Goal: Task Accomplishment & Management: Manage account settings

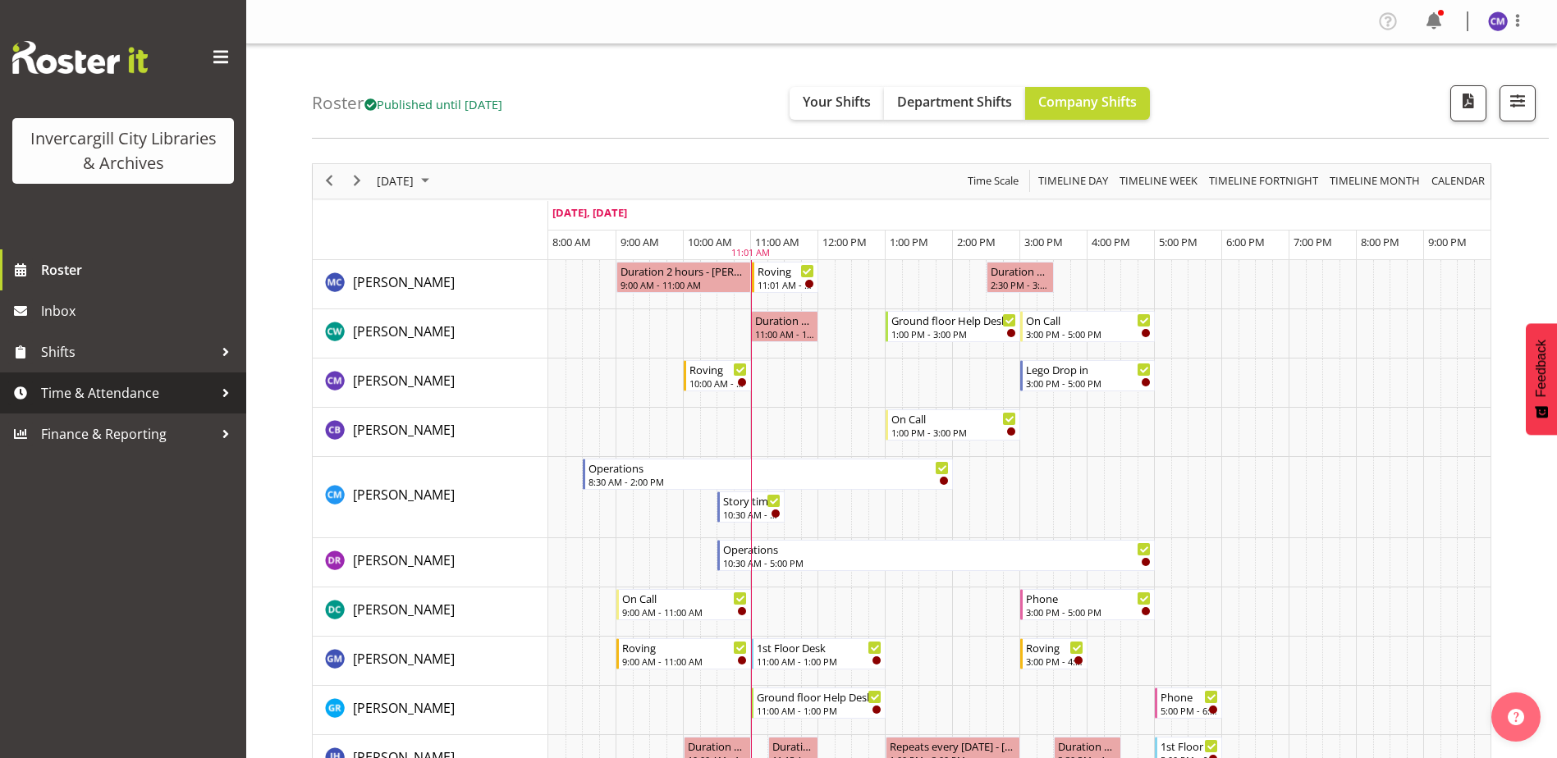
click at [117, 405] on span "Time & Attendance" at bounding box center [127, 393] width 172 height 25
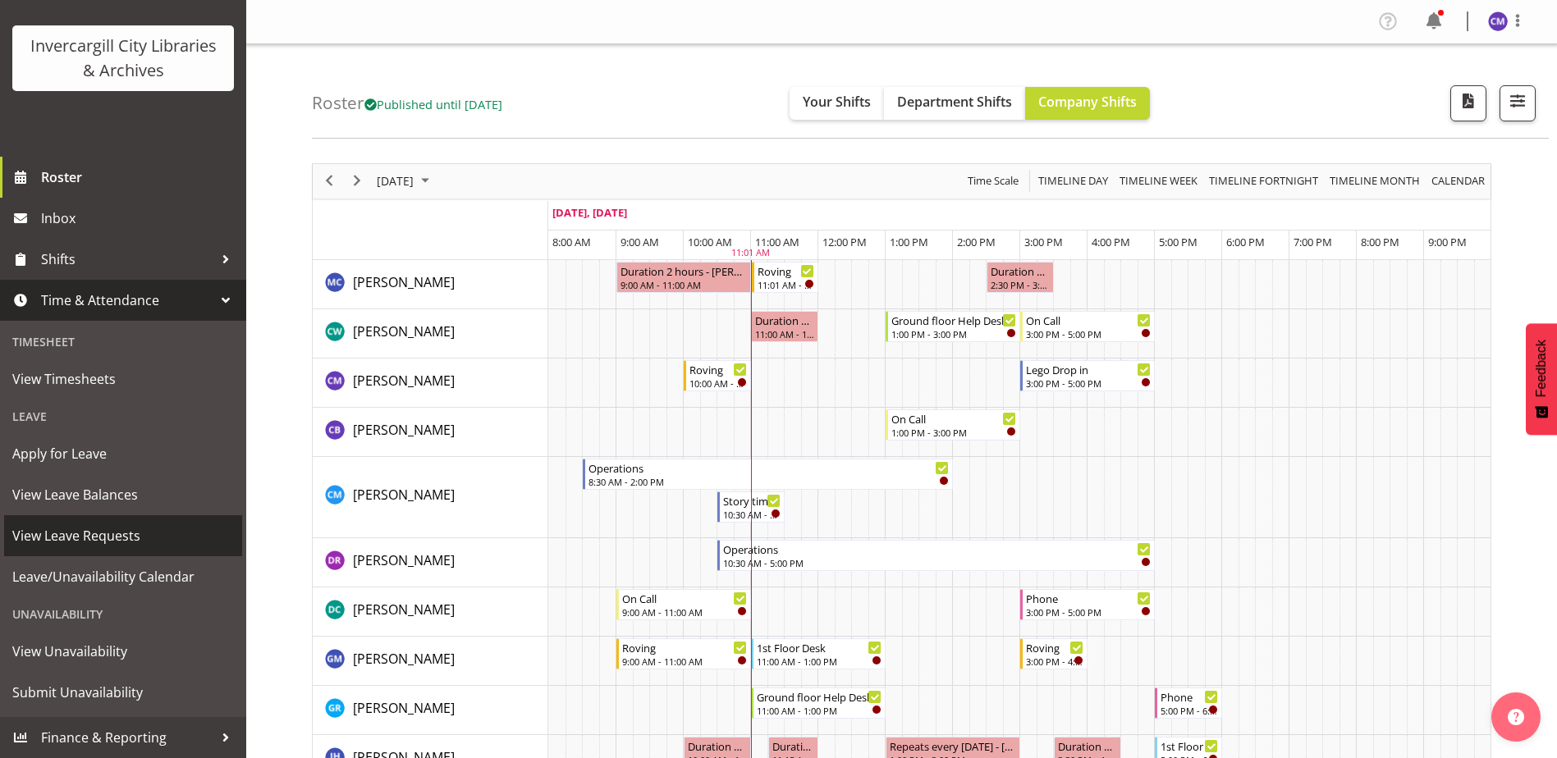
scroll to position [82, 0]
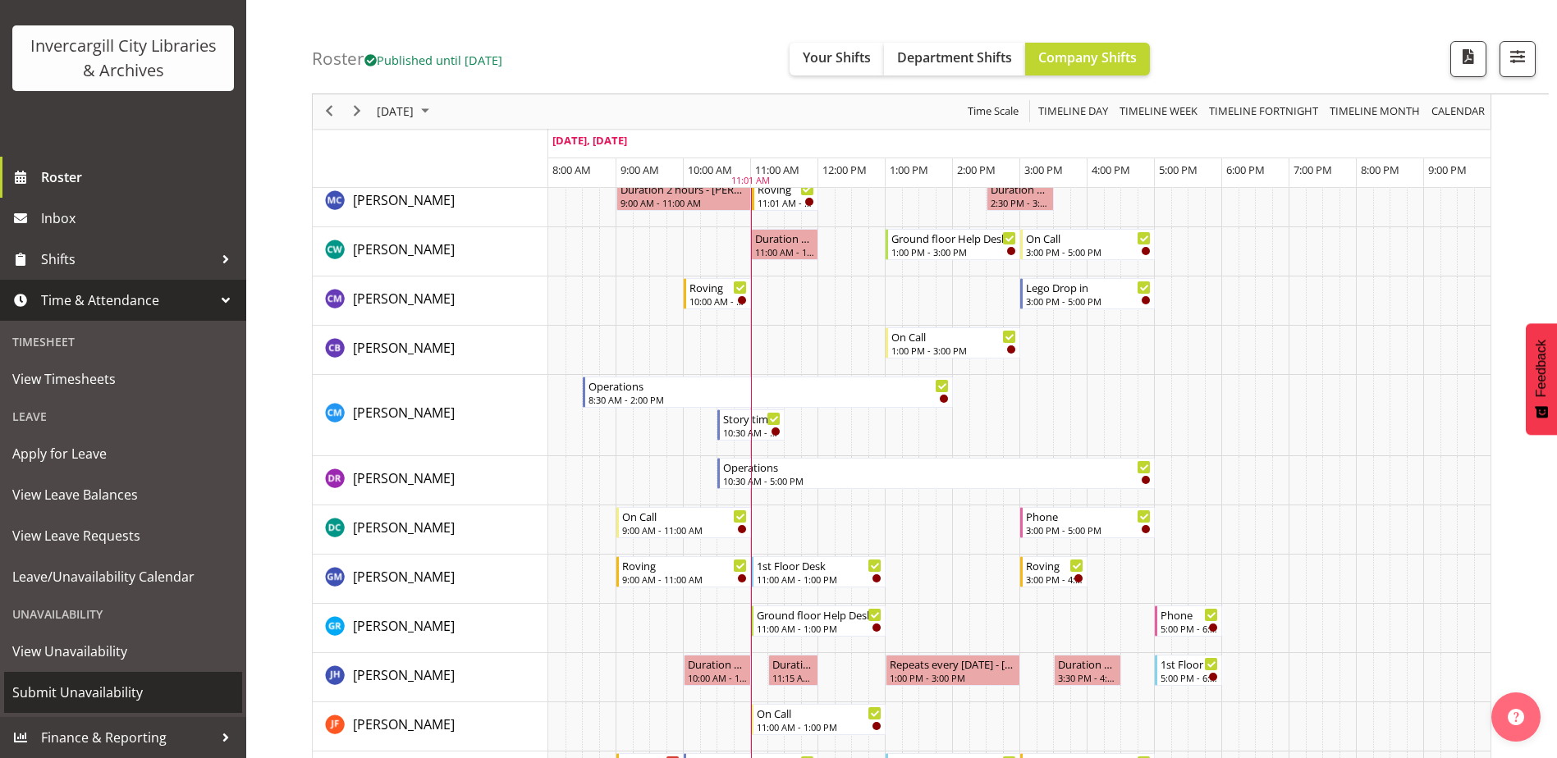
click at [123, 696] on span "Submit Unavailability" at bounding box center [123, 692] width 222 height 25
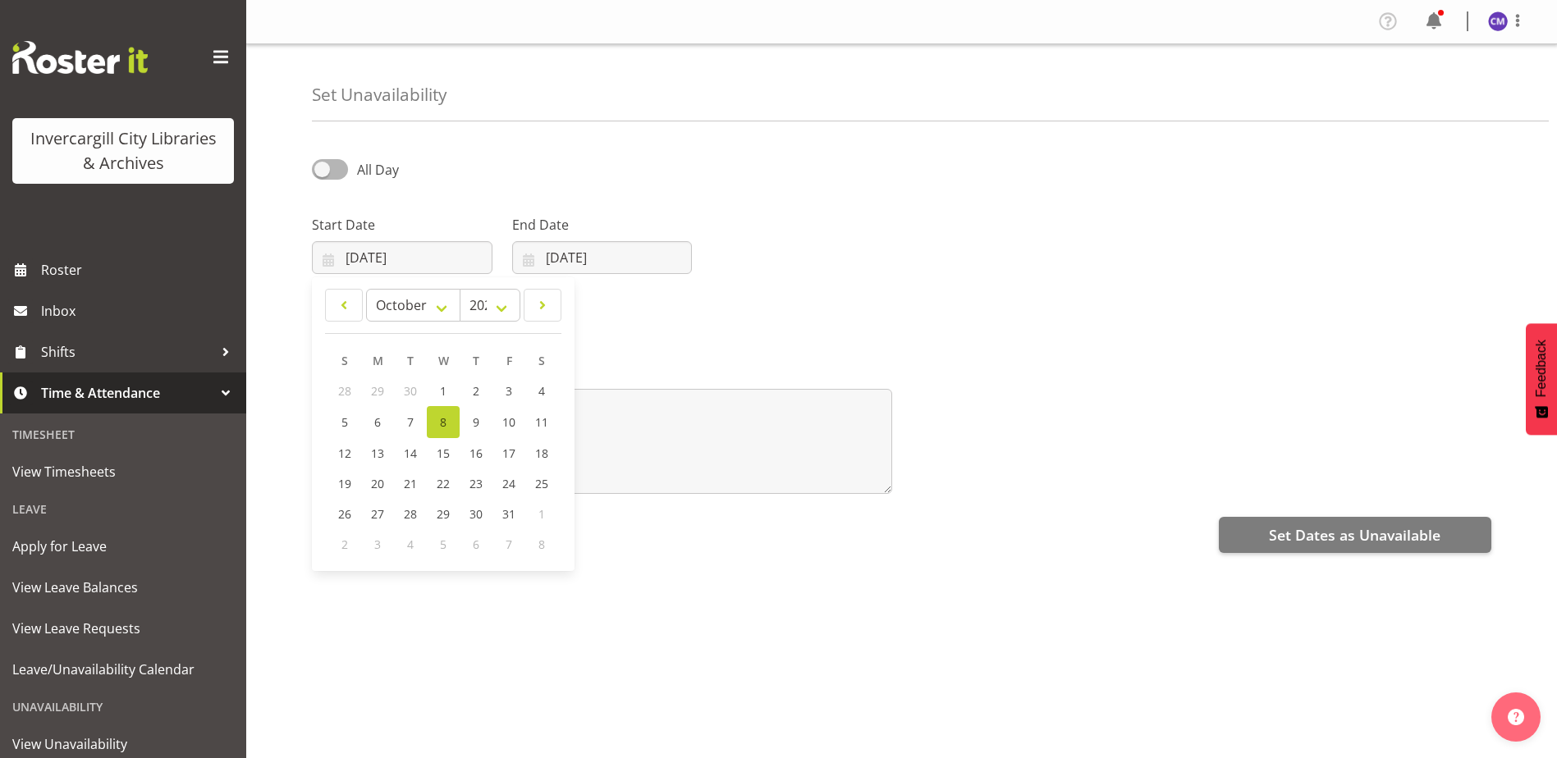
select select "9"
select select "2025"
select select "9"
select select "2025"
click at [476, 455] on span "16" at bounding box center [475, 454] width 13 height 16
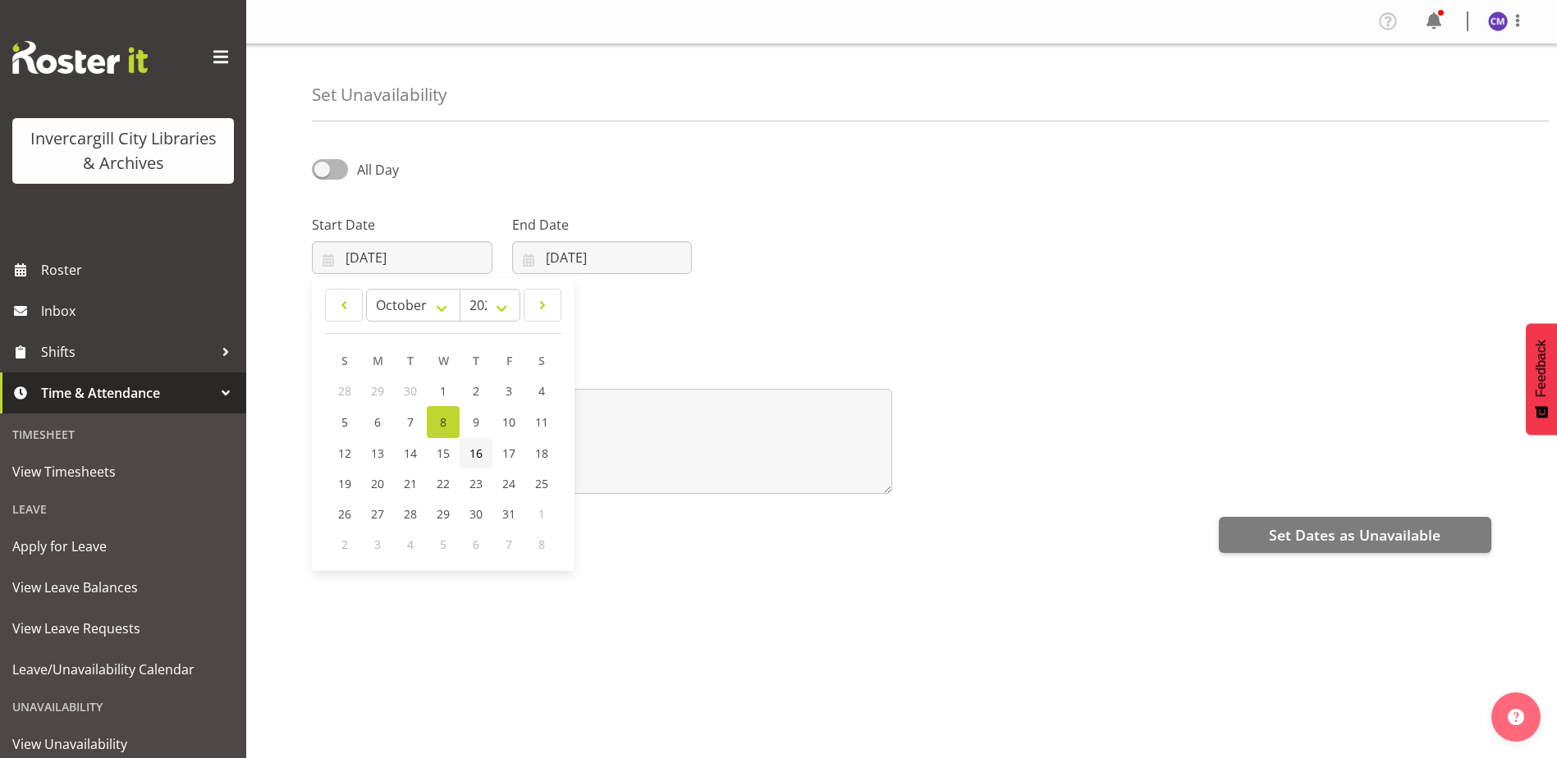
type input "16/10/2025"
click at [561, 266] on input "08/10/2025" at bounding box center [602, 257] width 181 height 33
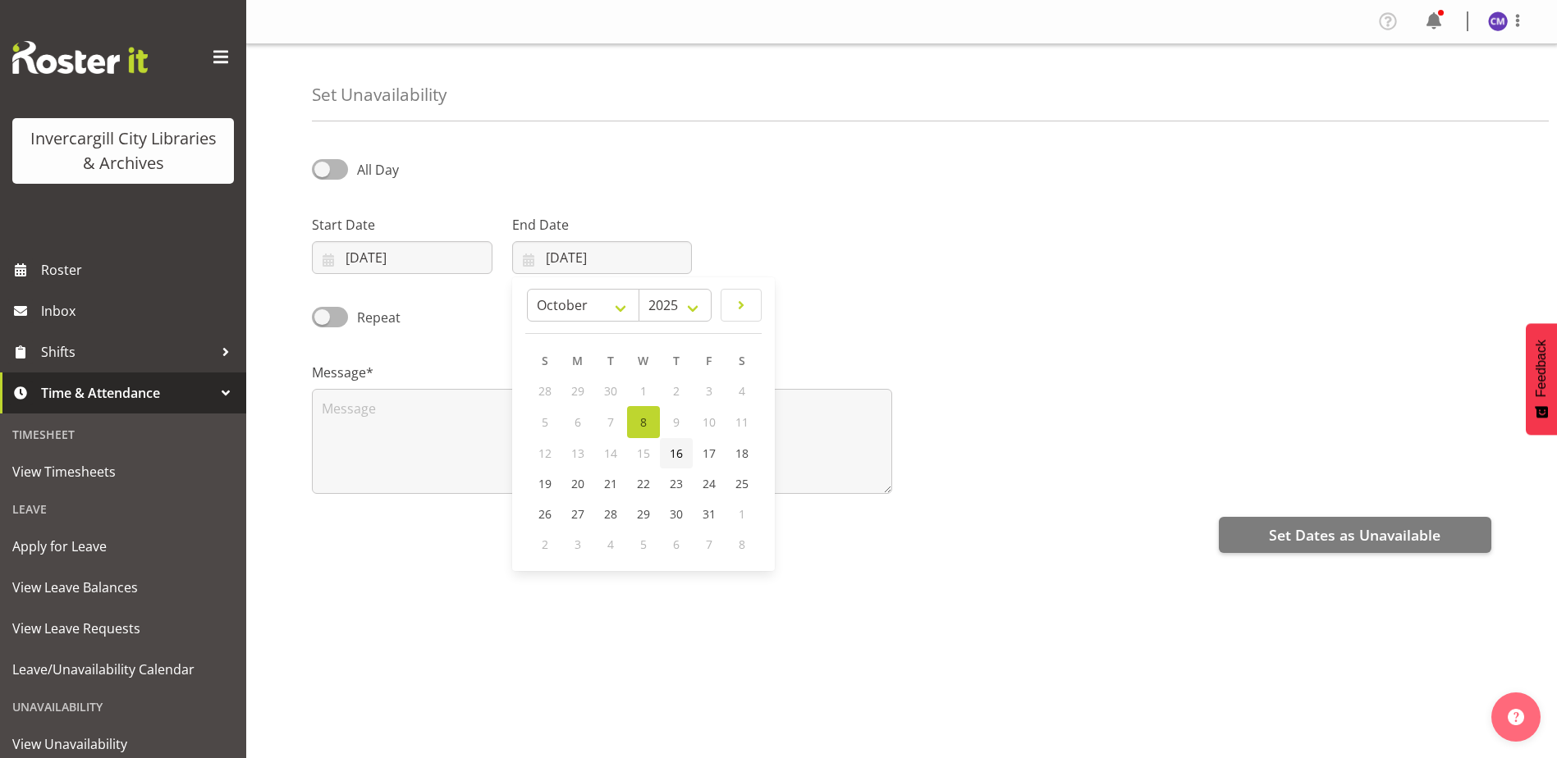
click at [680, 453] on span "16" at bounding box center [676, 454] width 13 height 16
type input "16/10/2025"
click at [332, 173] on span at bounding box center [330, 169] width 36 height 21
click at [323, 173] on input "All Day" at bounding box center [317, 169] width 11 height 11
checkbox input "true"
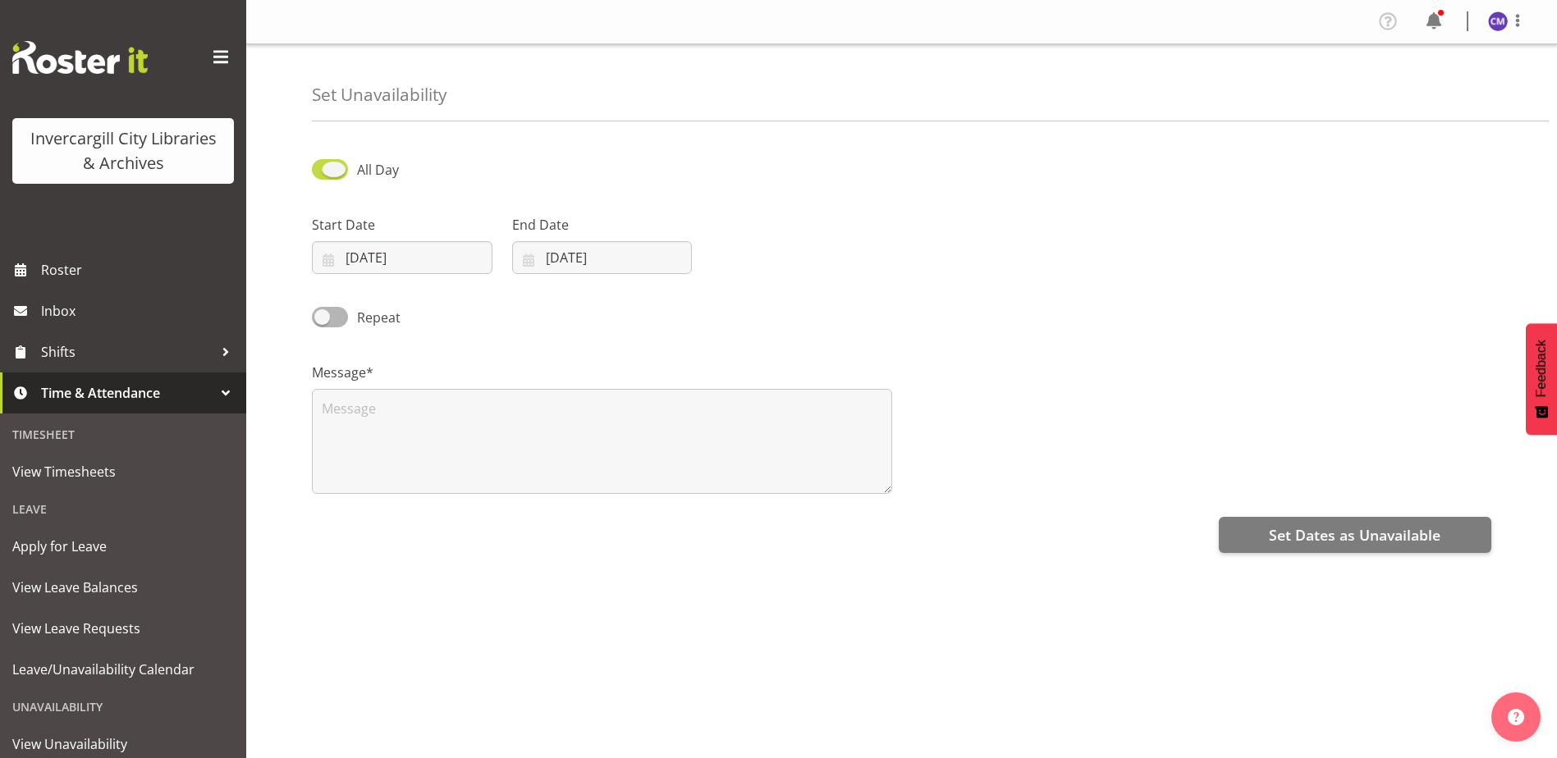
select select "11"
select select "1"
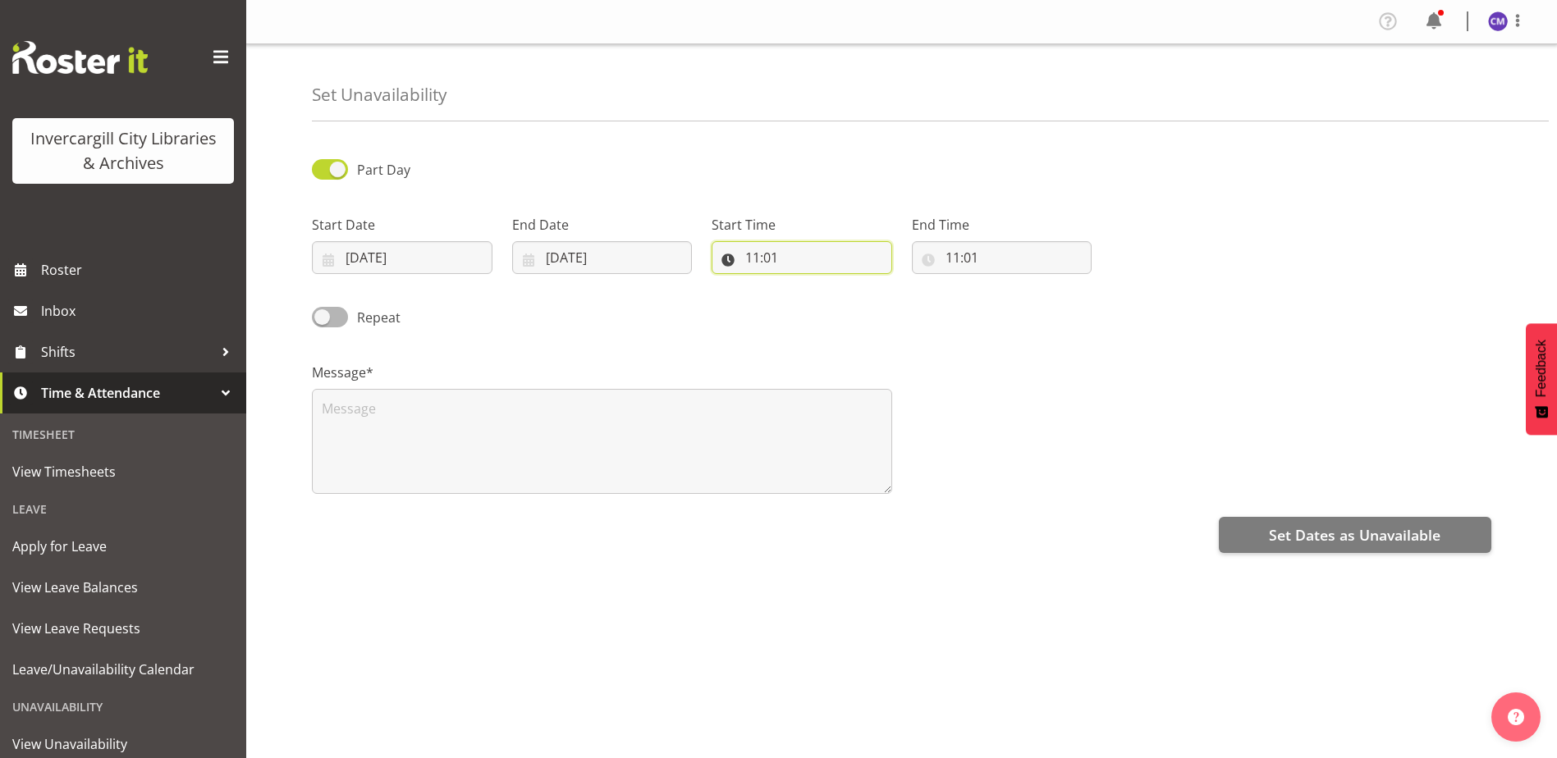
click at [756, 261] on input "11:01" at bounding box center [801, 257] width 181 height 33
click at [830, 304] on select "00 01 02 03 04 05 06 07 08 09 10 11 12 13 14 15 16 17 18 19 20 21 22 23" at bounding box center [823, 300] width 37 height 33
select select "9"
click at [805, 284] on select "00 01 02 03 04 05 06 07 08 09 10 11 12 13 14 15 16 17 18 19 20 21 22 23" at bounding box center [823, 300] width 37 height 33
type input "09:01"
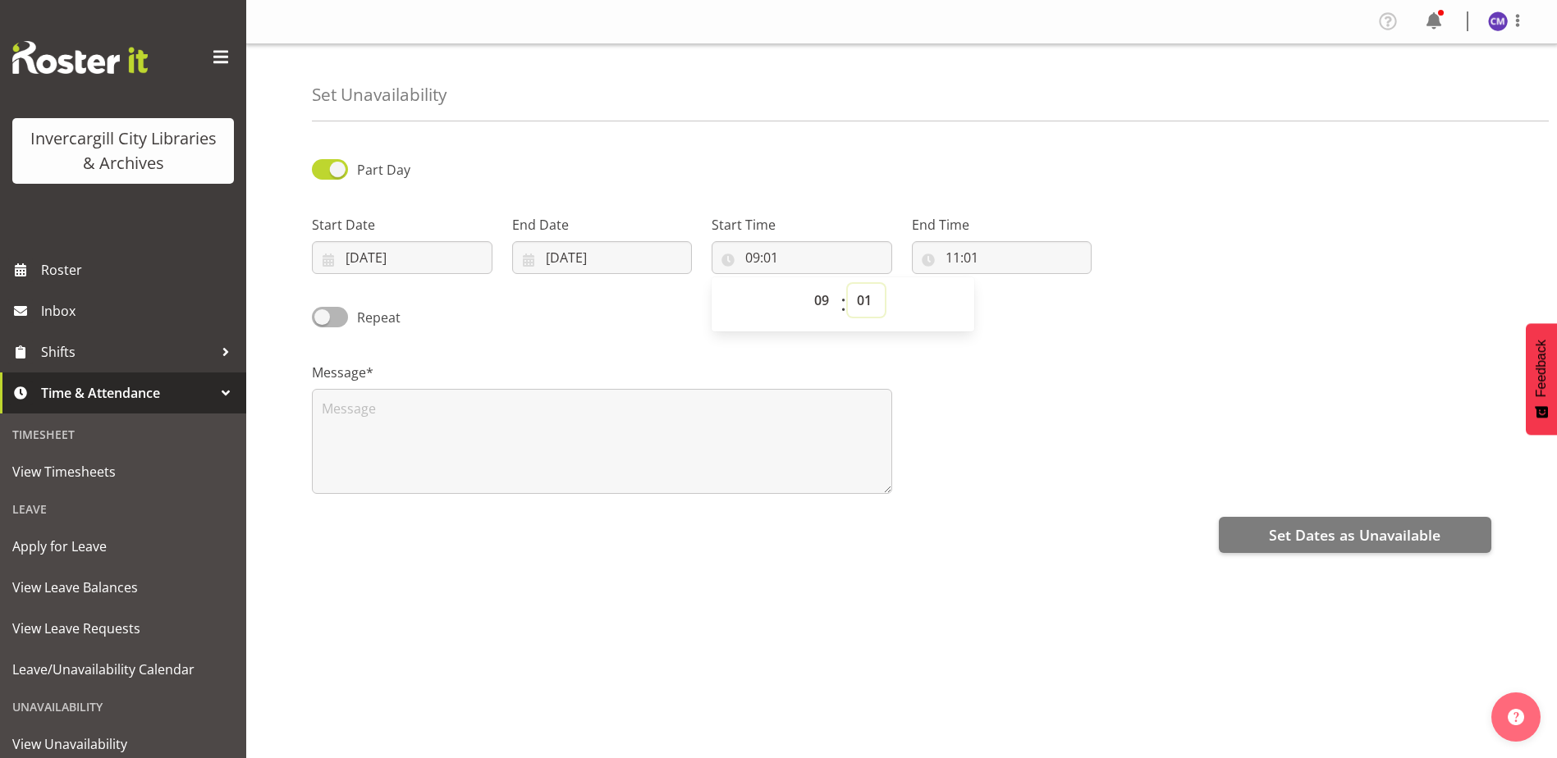
drag, startPoint x: 858, startPoint y: 300, endPoint x: 859, endPoint y: 319, distance: 19.7
click at [858, 300] on select "00 01 02 03 04 05 06 07 08 09 10 11 12 13 14 15 16 17 18 19 20 21 22 23 24 25 2…" at bounding box center [866, 300] width 37 height 33
select select "30"
click at [848, 284] on select "00 01 02 03 04 05 06 07 08 09 10 11 12 13 14 15 16 17 18 19 20 21 22 23 24 25 2…" at bounding box center [866, 300] width 37 height 33
type input "09:30"
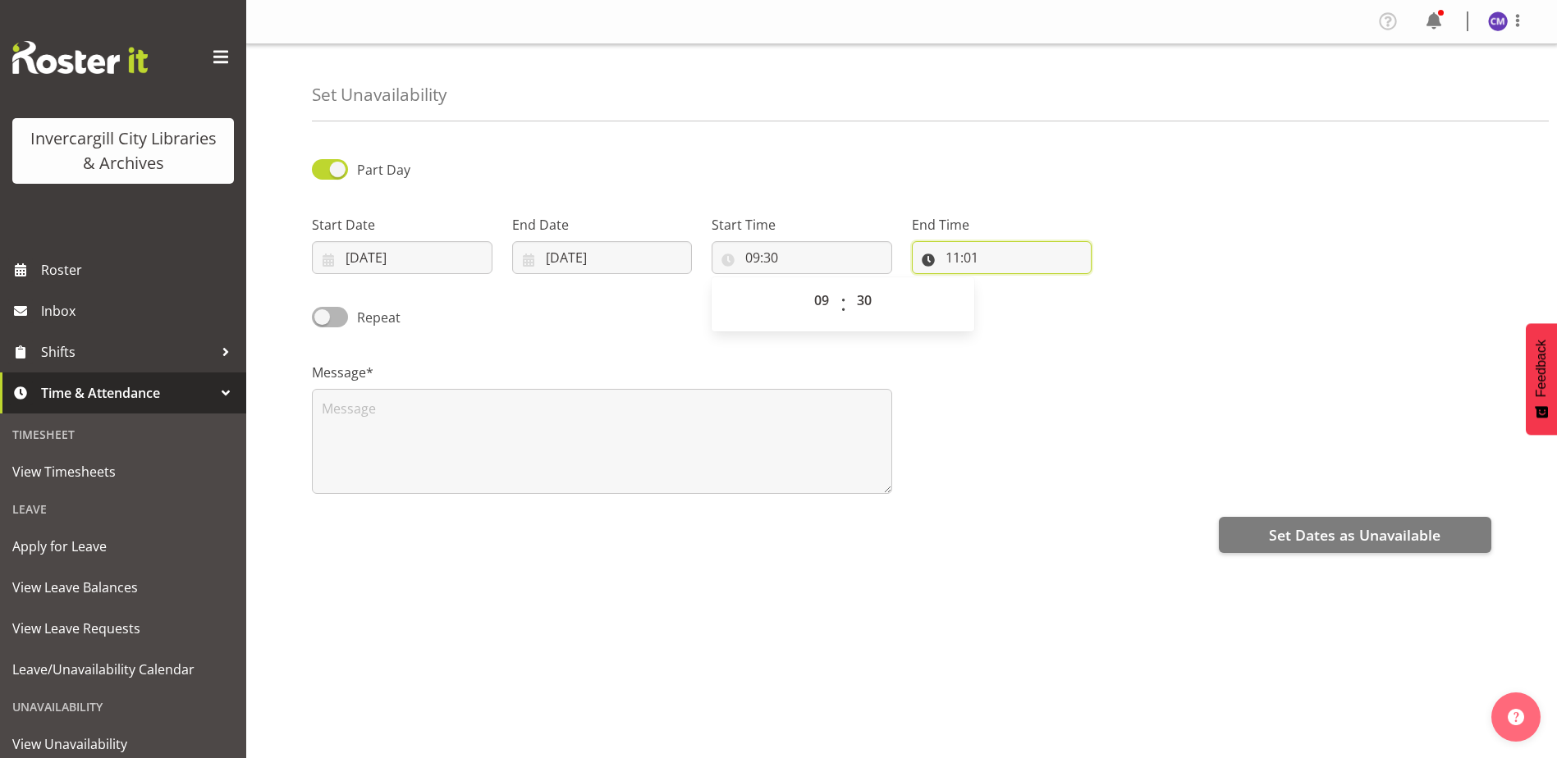
click at [961, 263] on input "11:01" at bounding box center [1002, 257] width 181 height 33
click at [1009, 297] on select "00 01 02 03 04 05 06 07 08 09 10 11 12 13 14 15 16 17 18 19 20 21 22 23" at bounding box center [1023, 300] width 37 height 33
select select "10"
click at [1005, 284] on select "00 01 02 03 04 05 06 07 08 09 10 11 12 13 14 15 16 17 18 19 20 21 22 23" at bounding box center [1023, 300] width 37 height 33
type input "10:01"
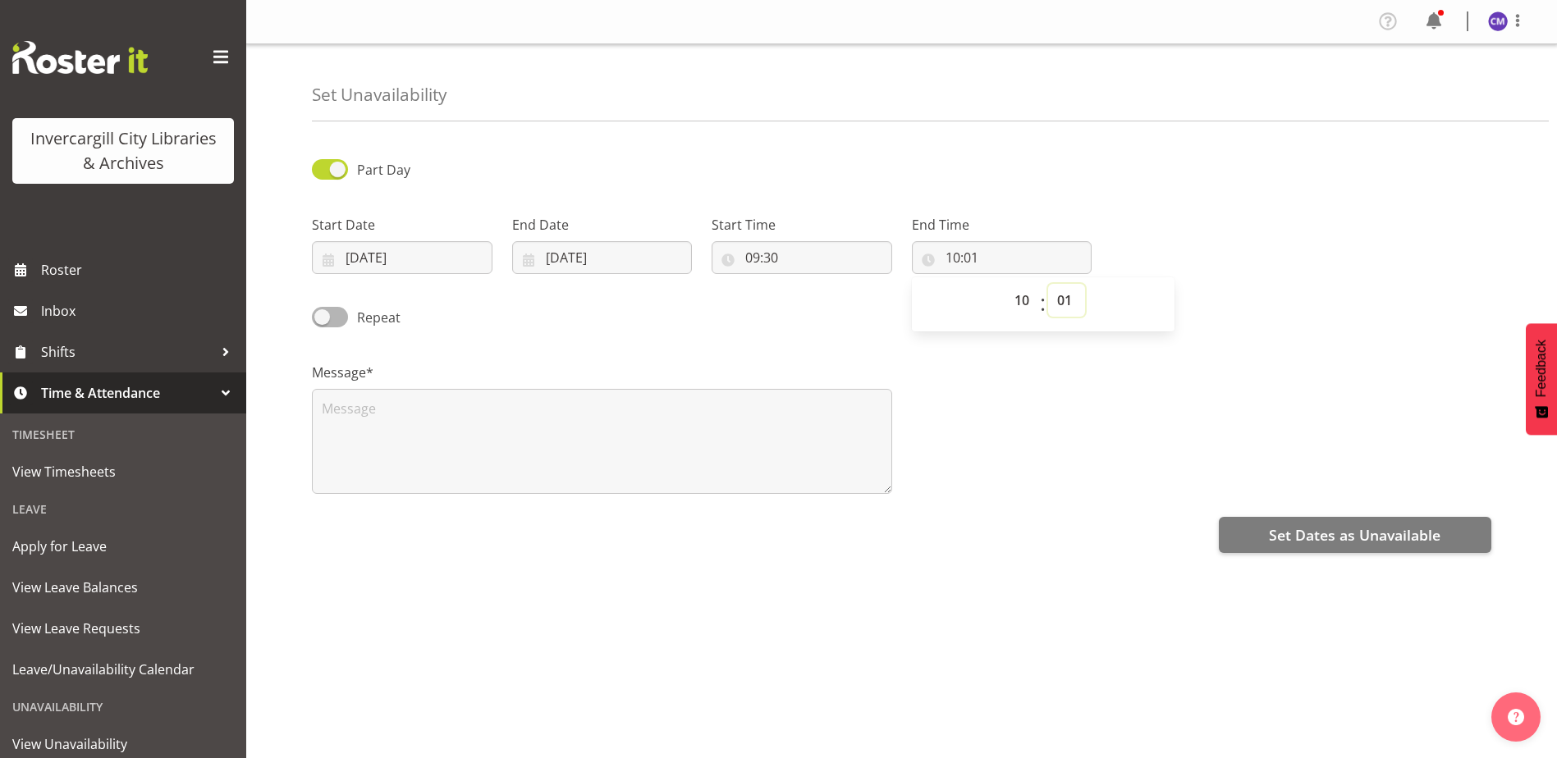
click at [1066, 300] on select "00 01 02 03 04 05 06 07 08 09 10 11 12 13 14 15 16 17 18 19 20 21 22 23 24 25 2…" at bounding box center [1066, 300] width 37 height 33
select select "0"
click at [1048, 284] on select "00 01 02 03 04 05 06 07 08 09 10 11 12 13 14 15 16 17 18 19 20 21 22 23 24 25 2…" at bounding box center [1066, 300] width 37 height 33
type input "10:00"
click at [644, 298] on div "Repeat" at bounding box center [901, 312] width 1199 height 56
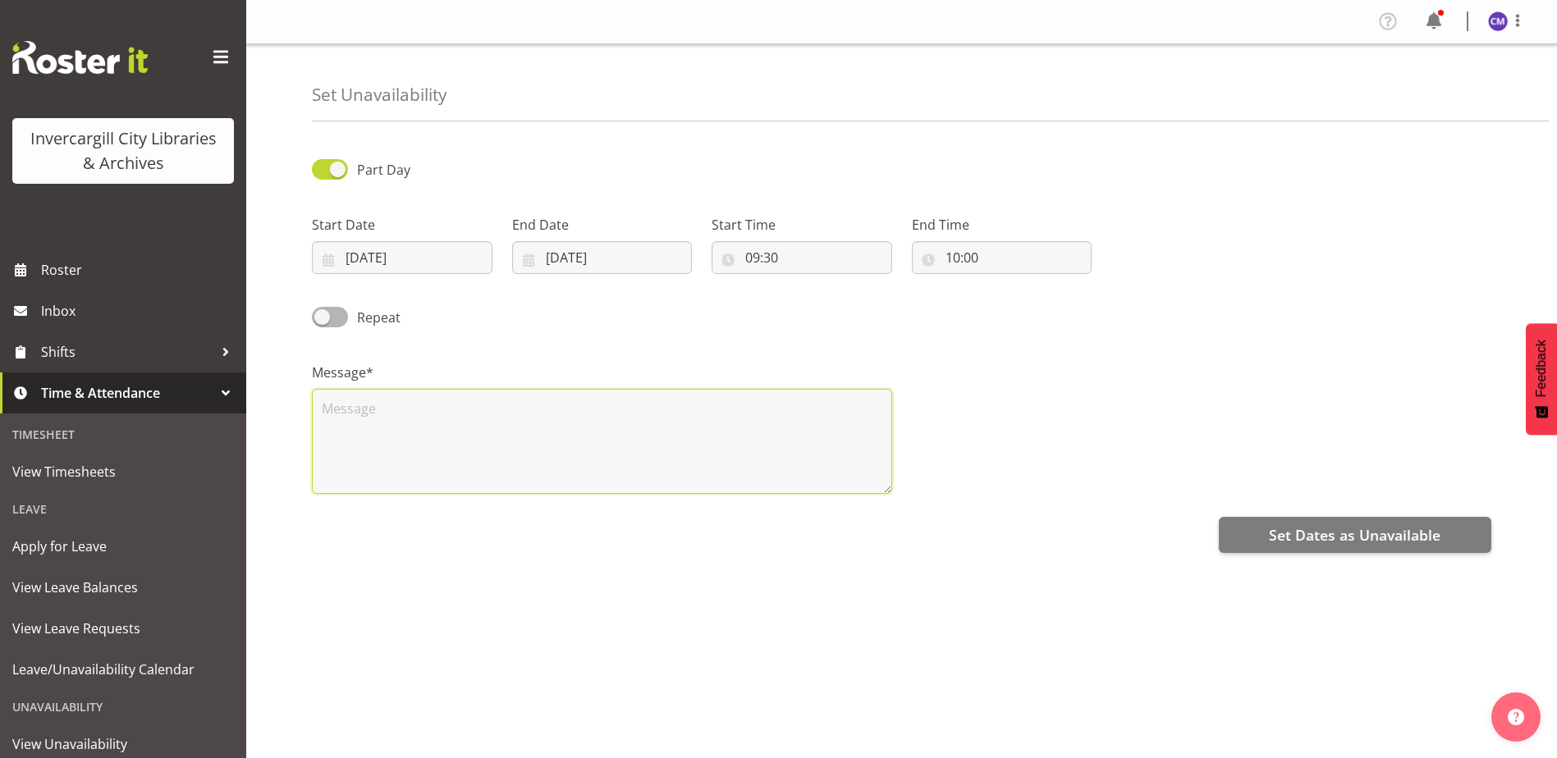
click at [554, 425] on textarea at bounding box center [602, 441] width 580 height 105
click at [507, 420] on textarea at bounding box center [602, 441] width 580 height 105
paste textarea "Great NZ Book Trip"
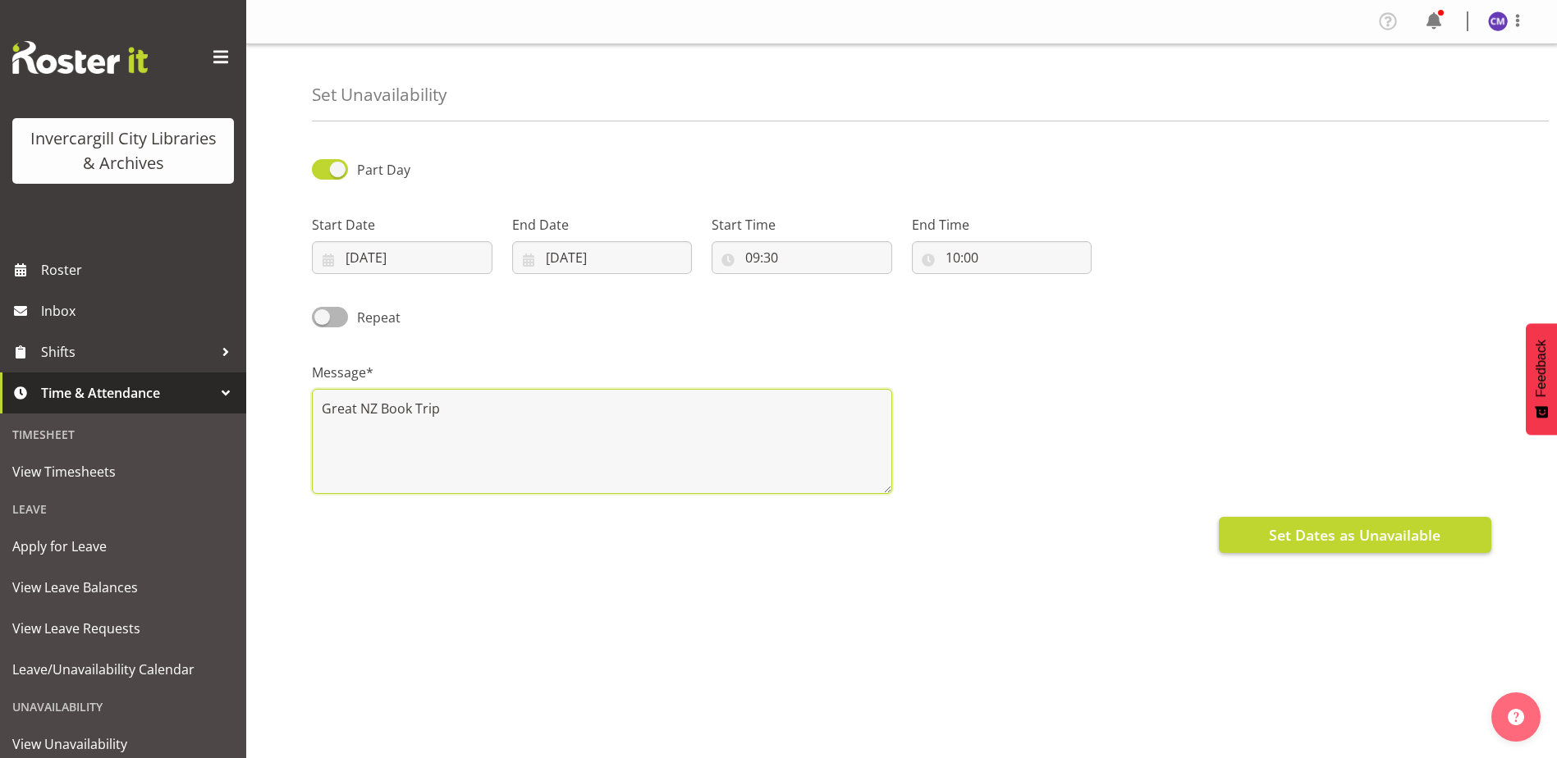
type textarea "Great NZ Book Trip"
click at [1303, 529] on span "Set Dates as Unavailable" at bounding box center [1355, 534] width 172 height 21
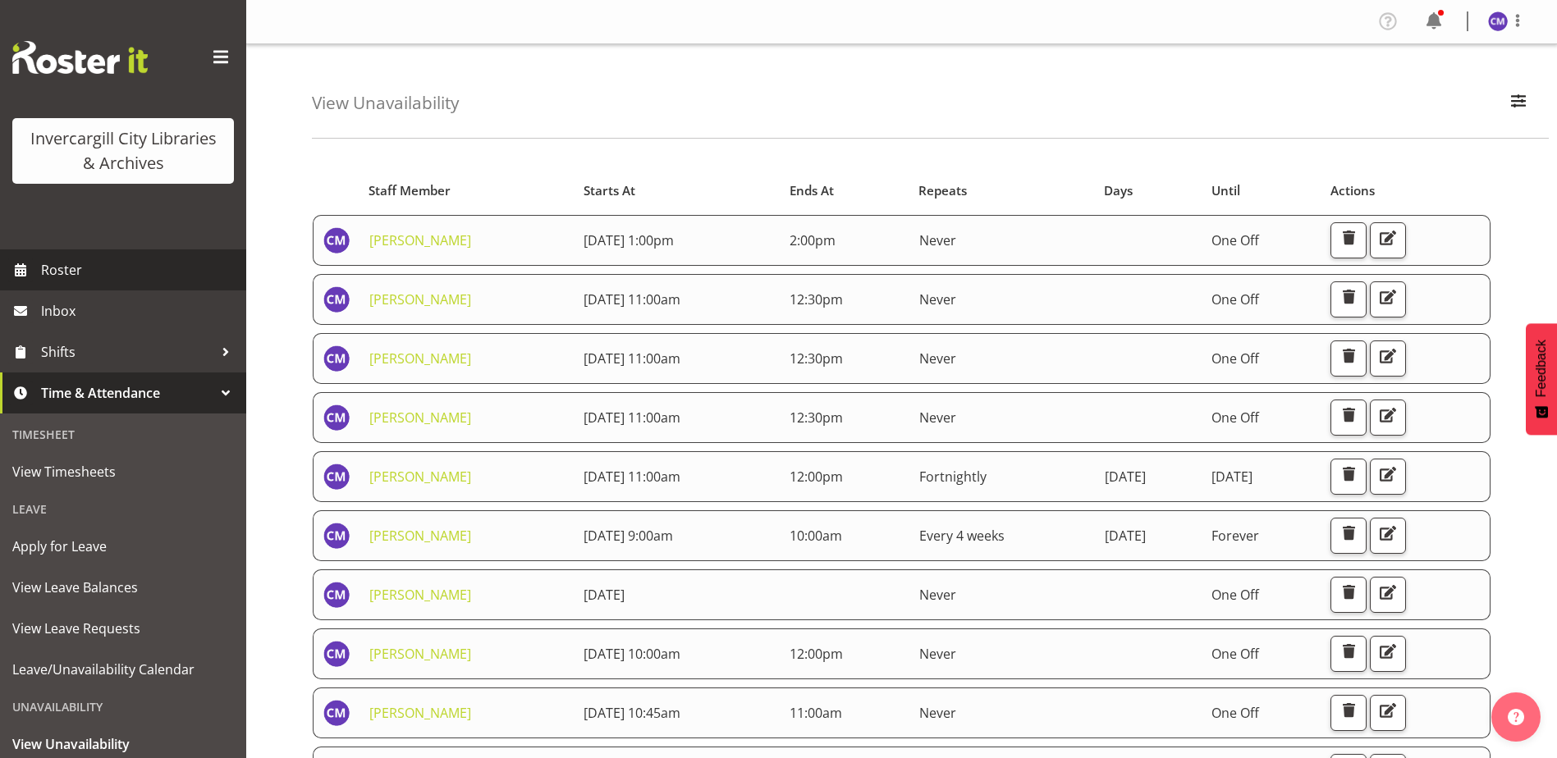
click at [109, 277] on span "Roster" at bounding box center [139, 270] width 197 height 25
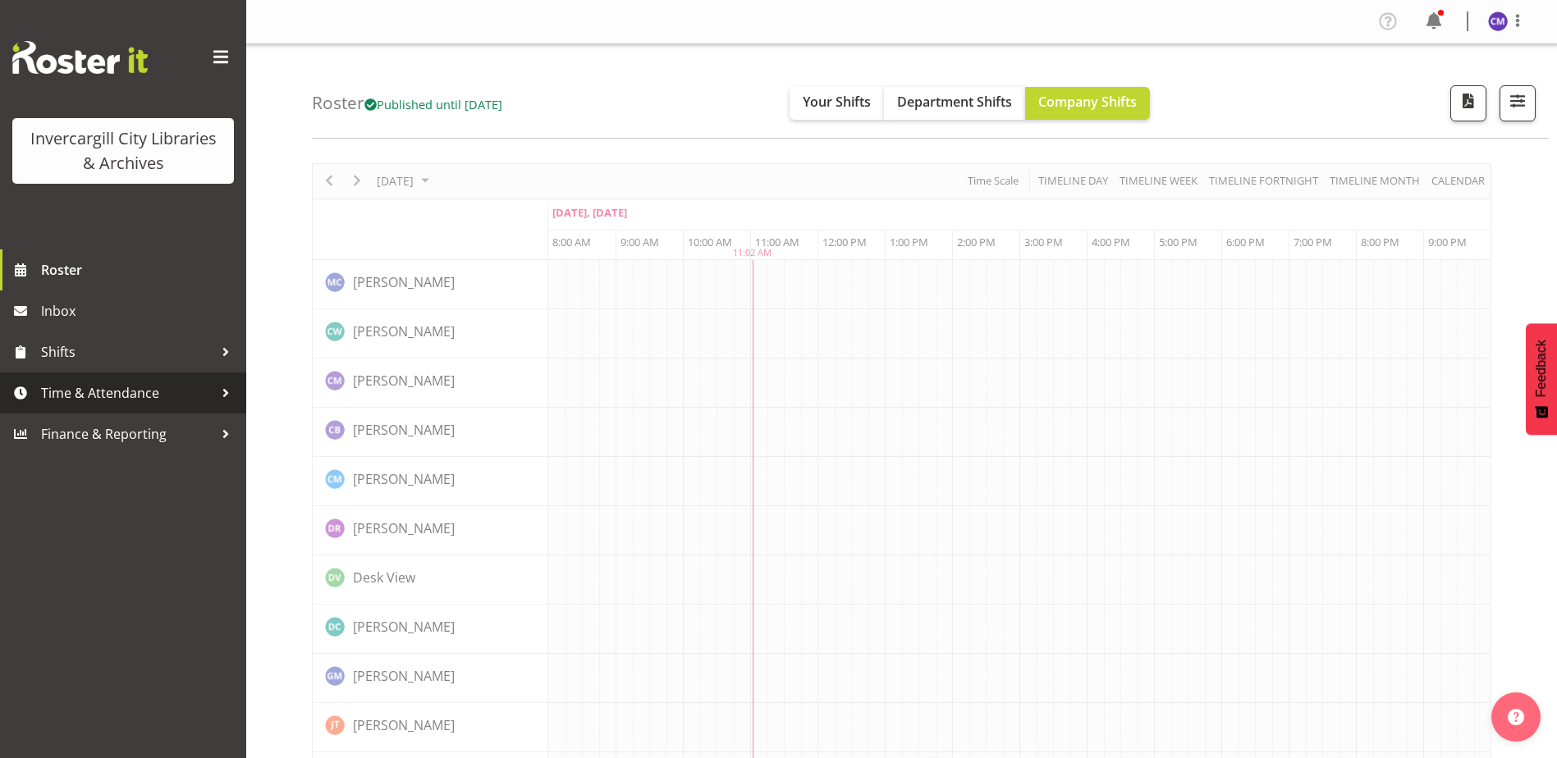
drag, startPoint x: 0, startPoint y: 0, endPoint x: 110, endPoint y: 401, distance: 416.1
click at [110, 400] on span "Time & Attendance" at bounding box center [127, 393] width 172 height 25
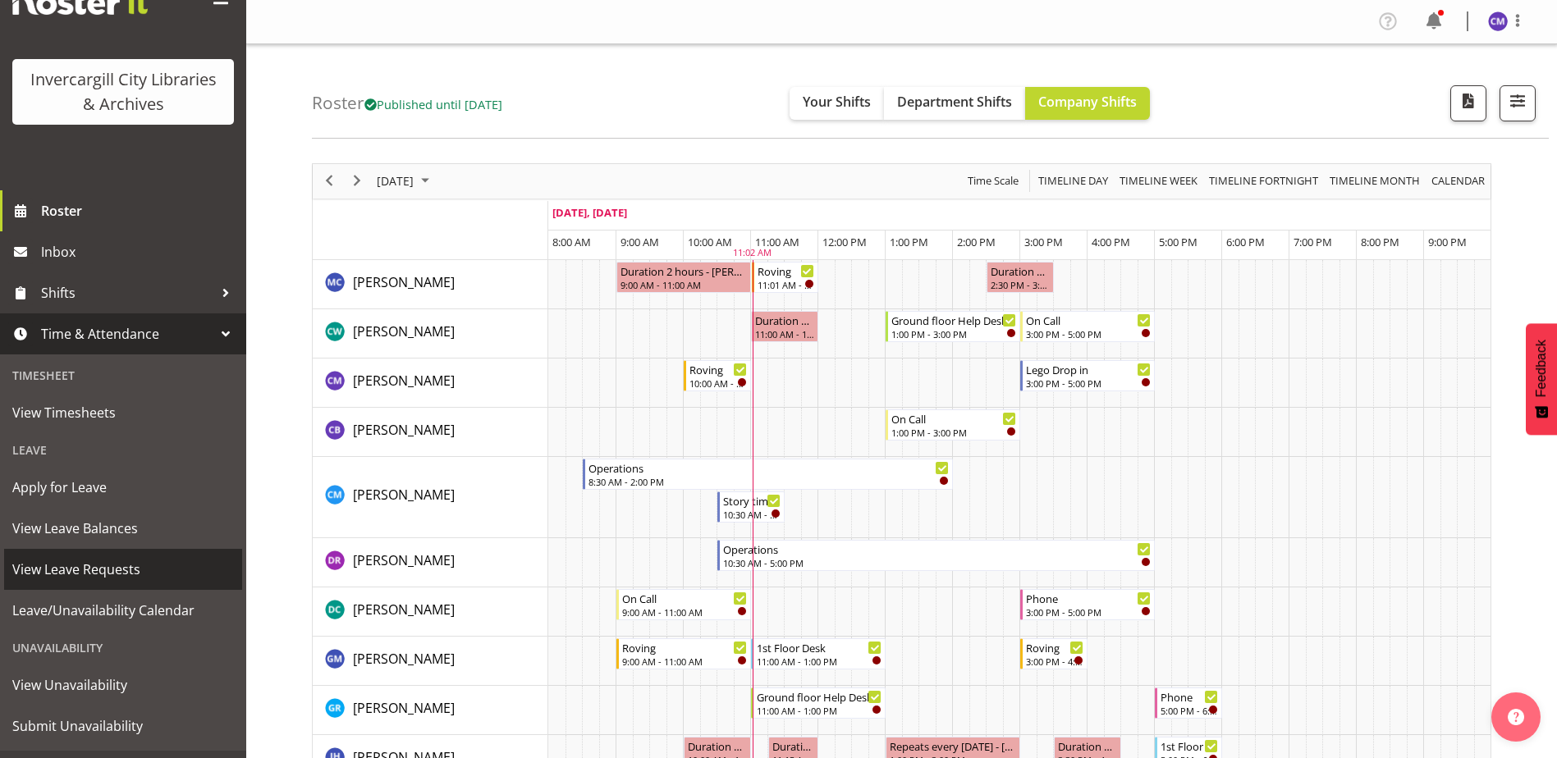
scroll to position [93, 0]
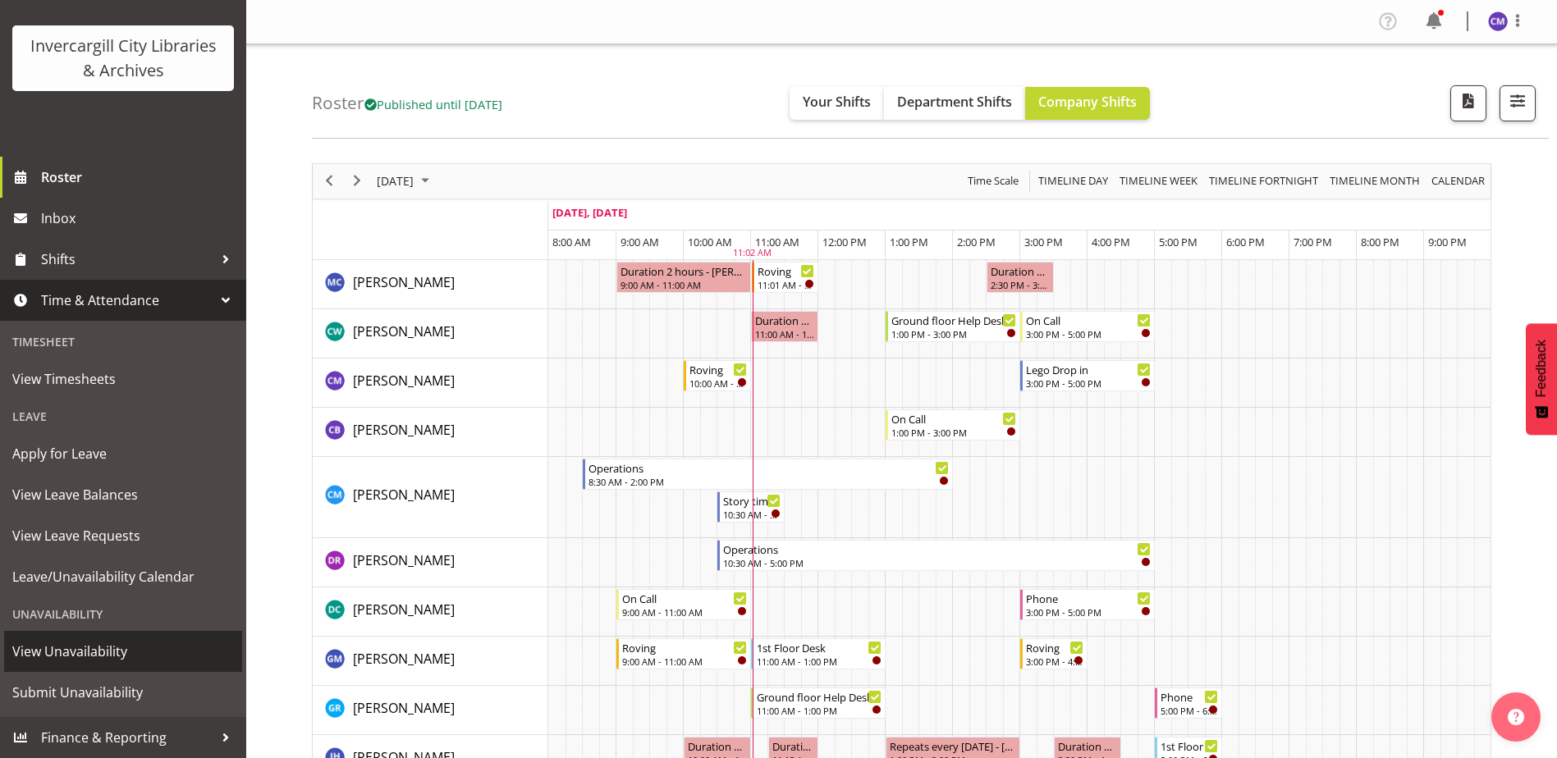
click at [111, 652] on span "View Unavailability" at bounding box center [123, 651] width 222 height 25
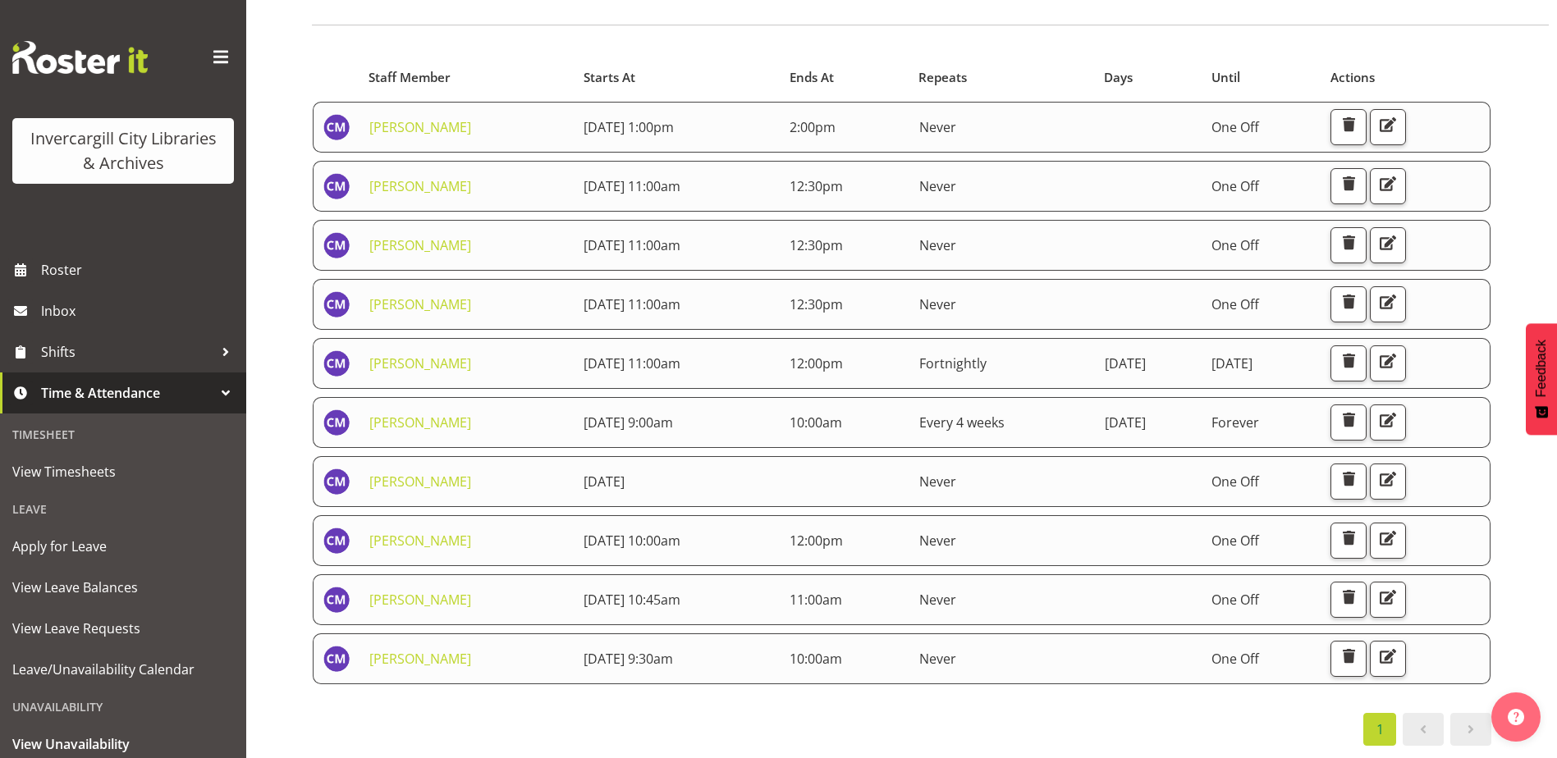
scroll to position [126, 0]
click at [108, 263] on span "Roster" at bounding box center [139, 270] width 197 height 25
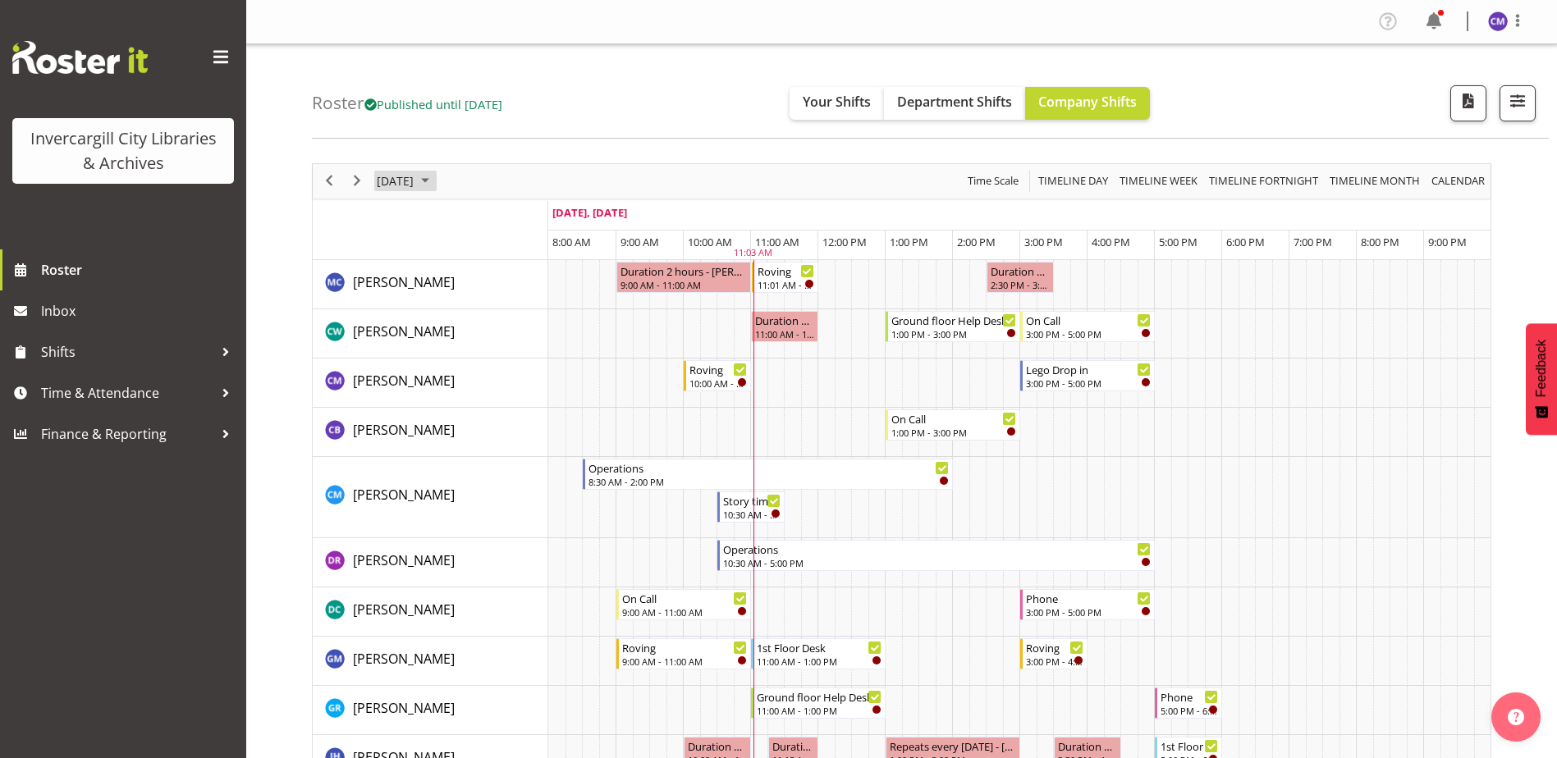
click at [415, 185] on span "[DATE]" at bounding box center [395, 181] width 40 height 21
click at [414, 336] on span "13" at bounding box center [420, 335] width 25 height 25
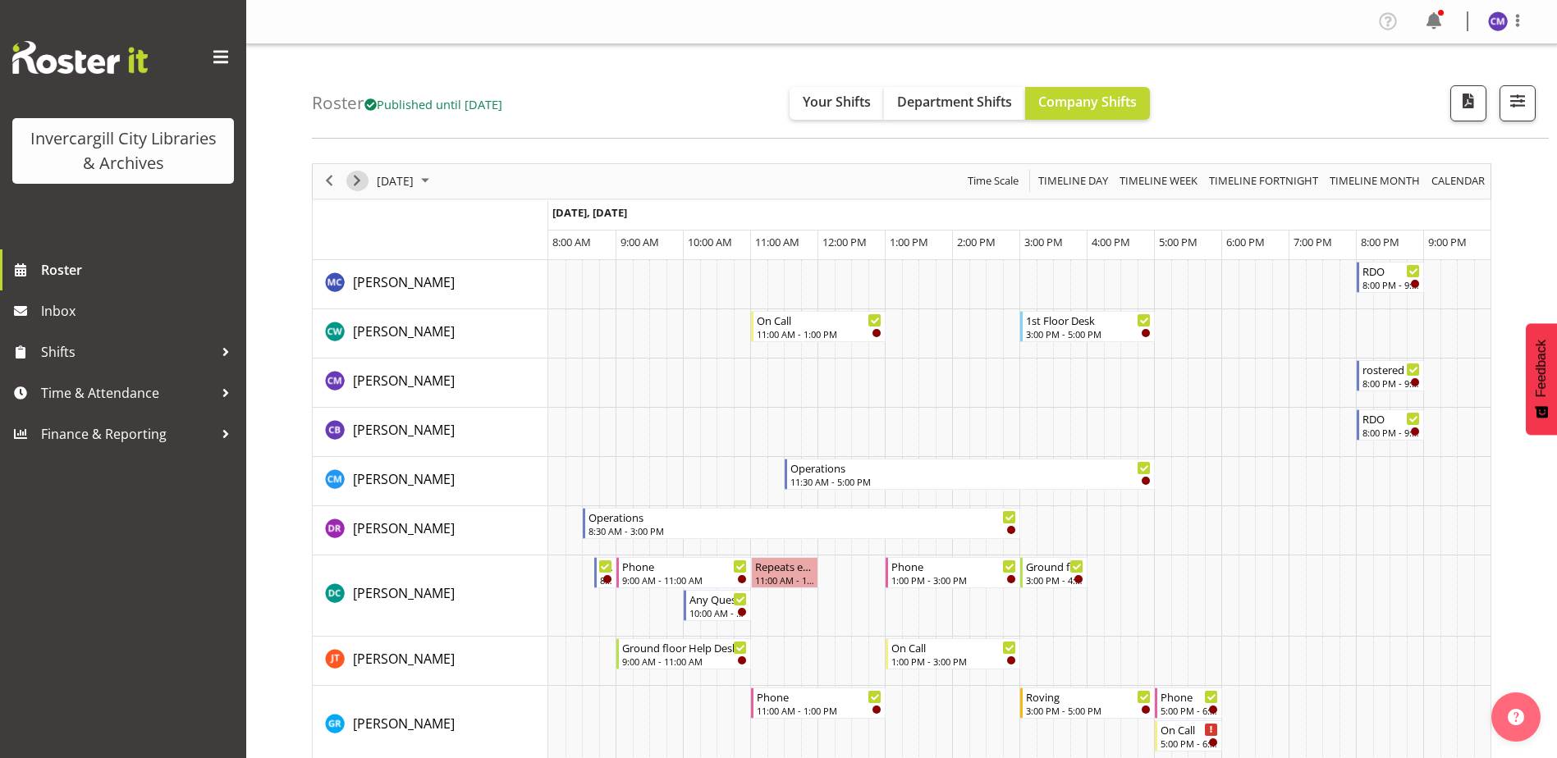
click at [361, 172] on span "Next" at bounding box center [357, 181] width 20 height 21
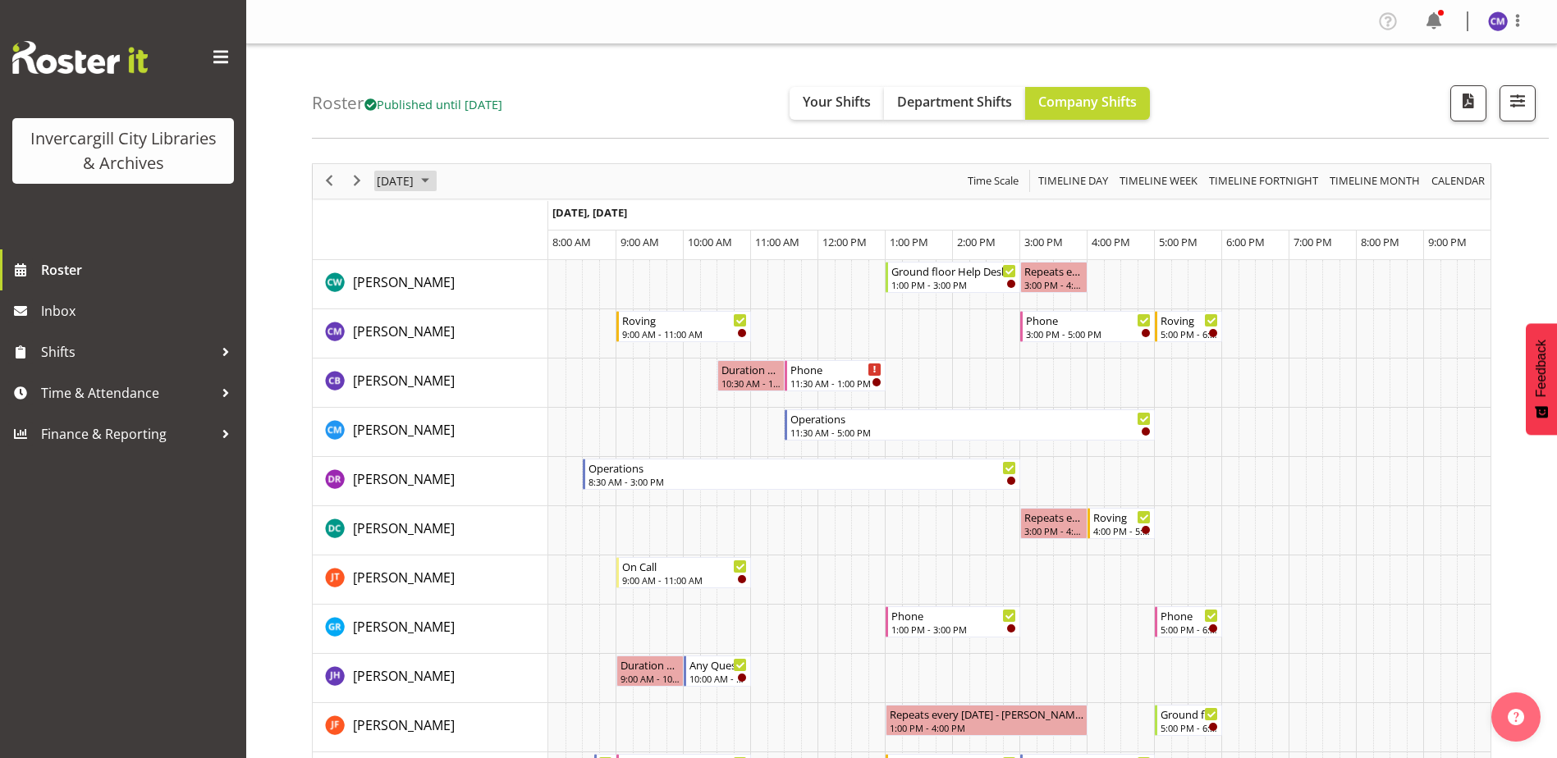
click at [415, 189] on span "October 14, 2025" at bounding box center [395, 181] width 40 height 21
click at [400, 362] on span "19" at bounding box center [394, 362] width 25 height 25
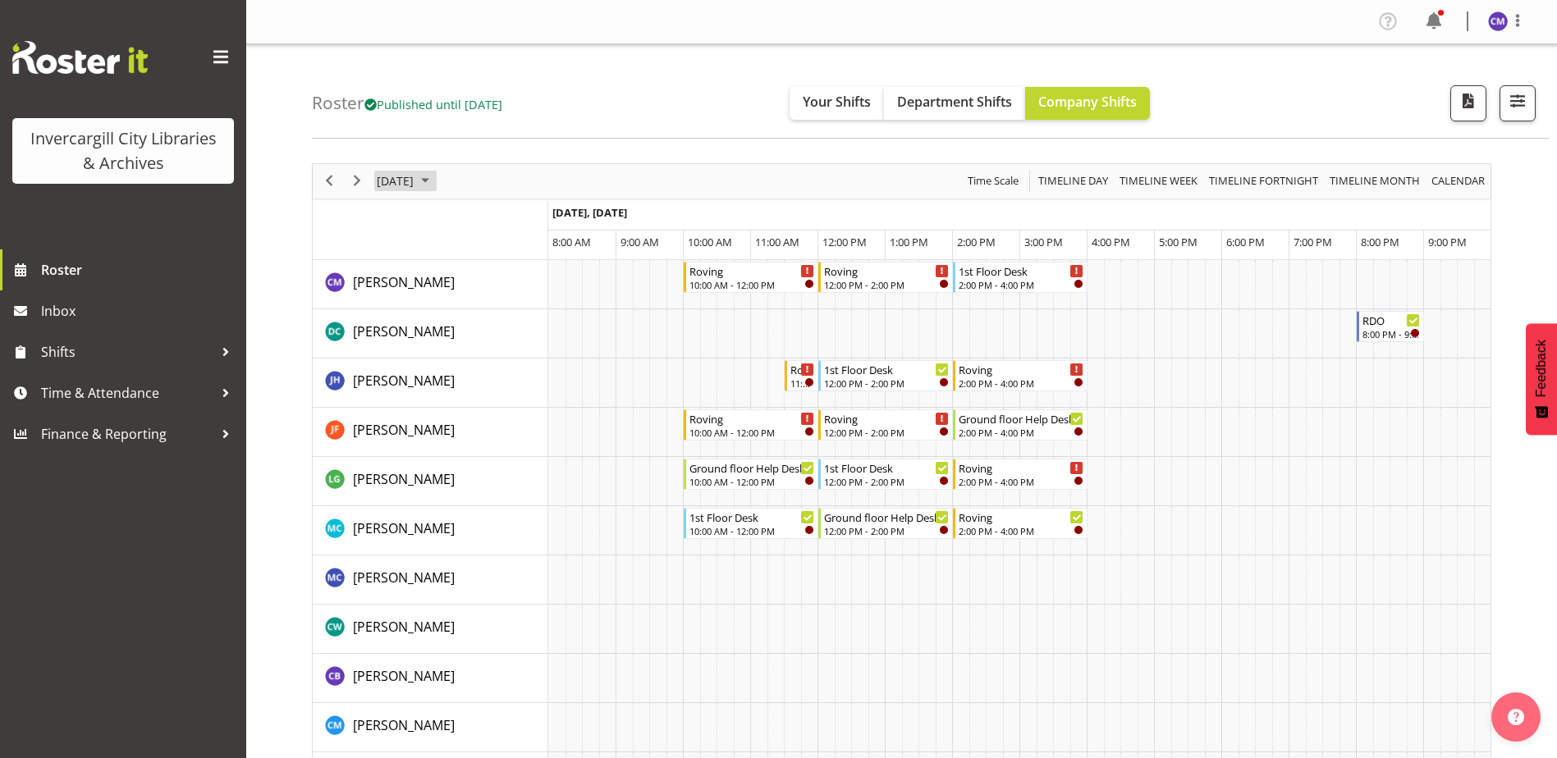
click at [415, 180] on span "October 19, 2025" at bounding box center [395, 181] width 40 height 21
click at [397, 327] on span "12" at bounding box center [394, 335] width 25 height 25
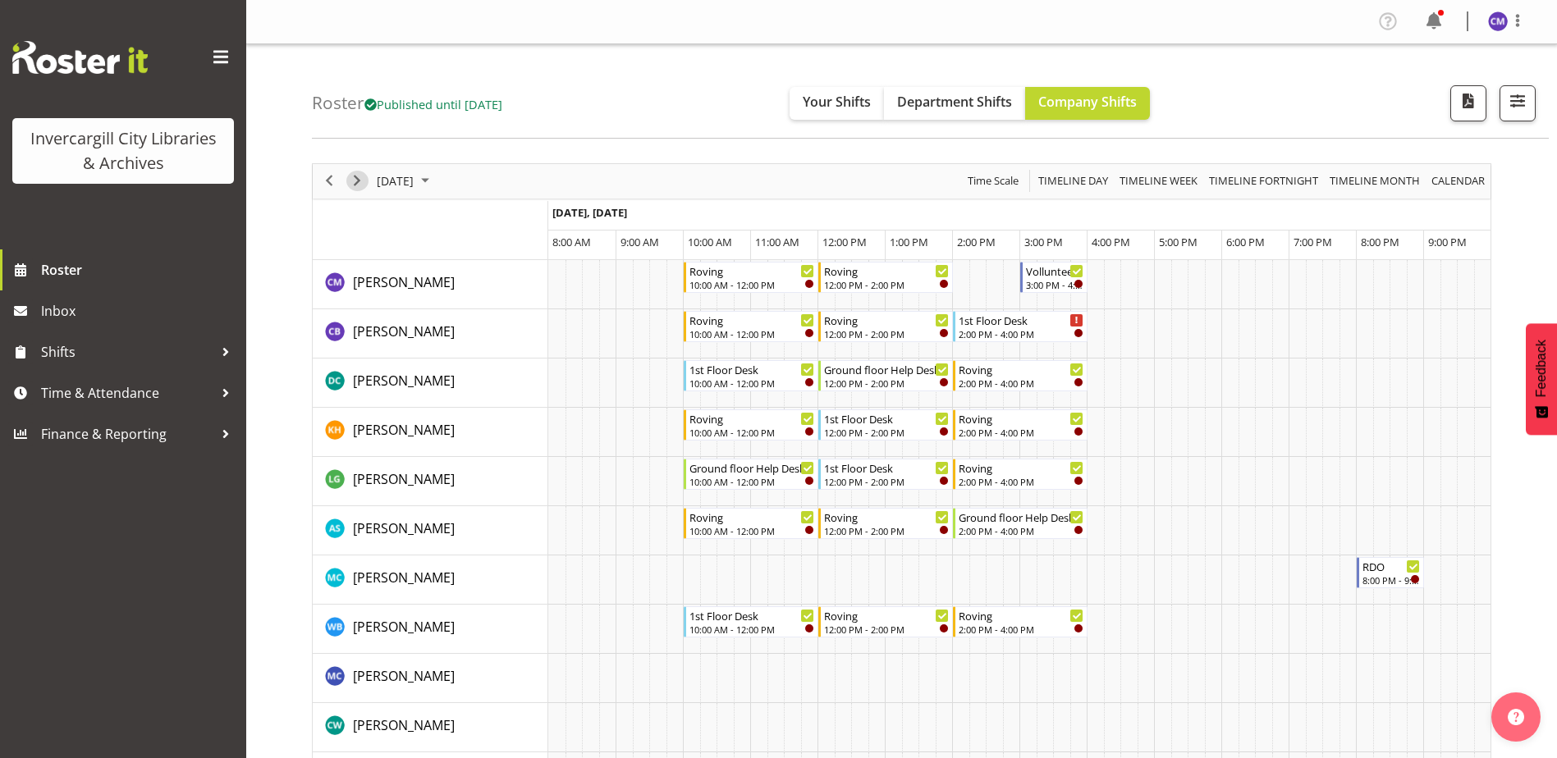
click at [363, 187] on span "Next" at bounding box center [357, 181] width 20 height 21
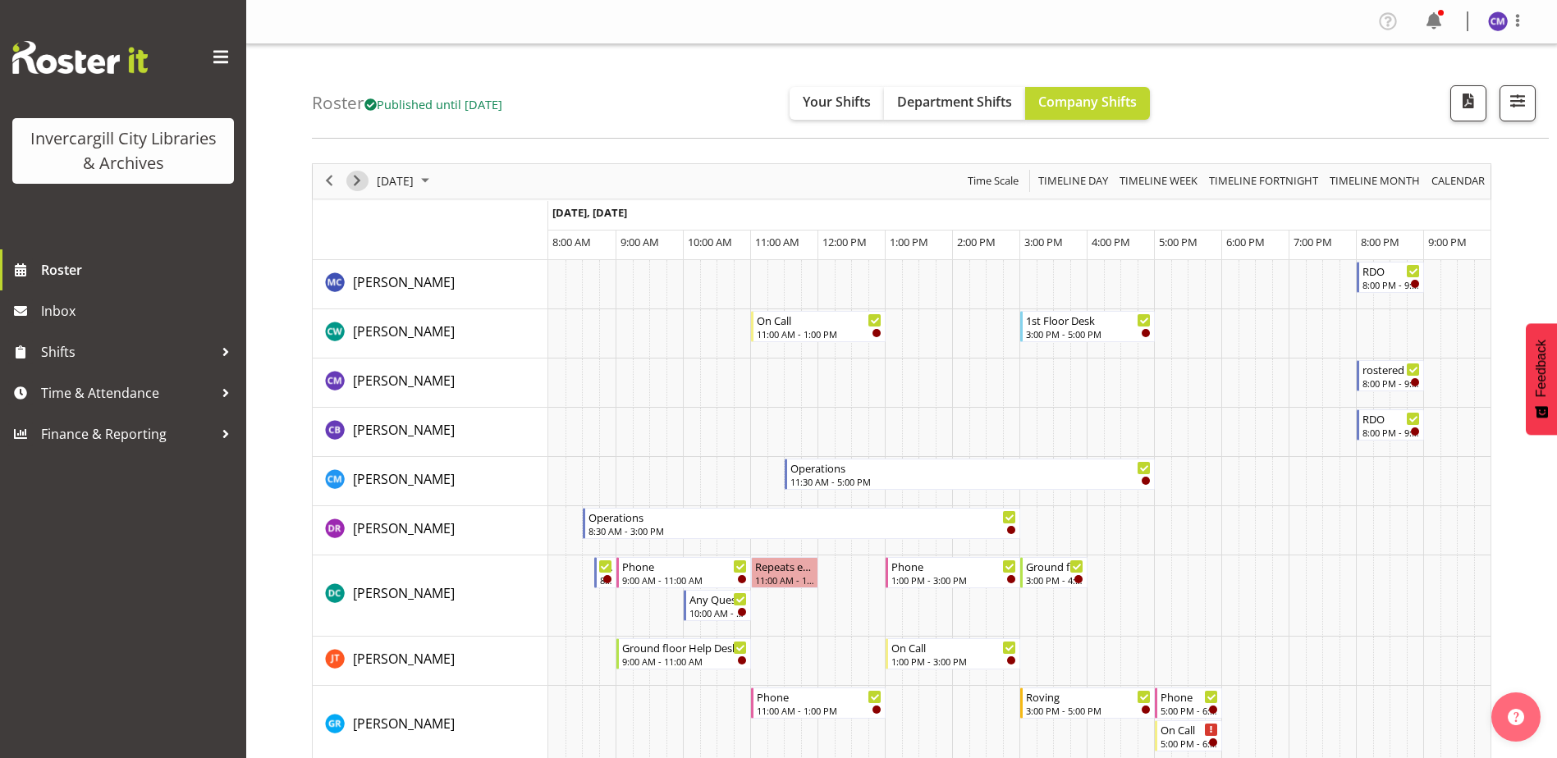
click at [368, 176] on button "Next" at bounding box center [357, 181] width 22 height 21
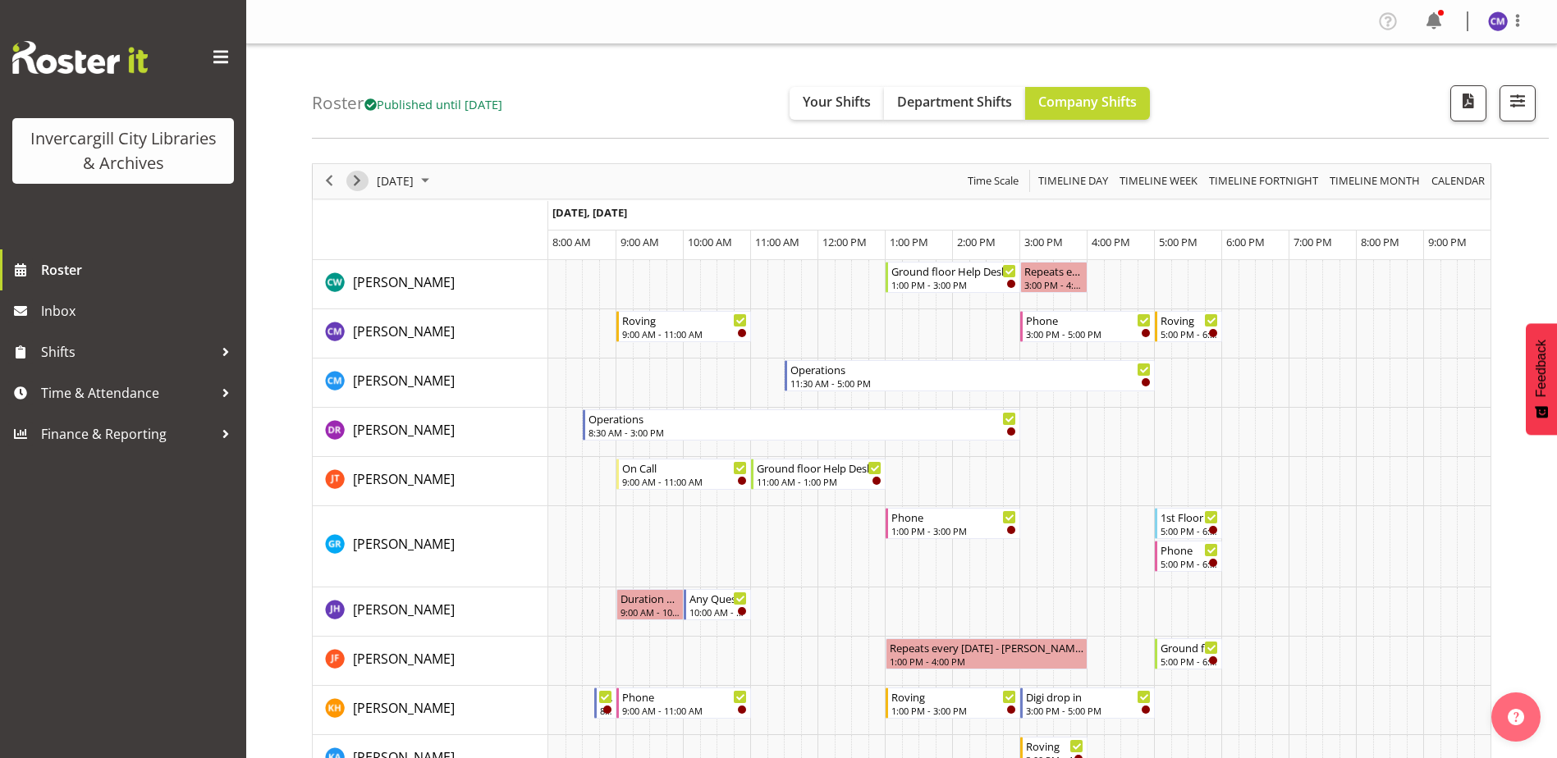
click at [368, 176] on button "Next" at bounding box center [357, 181] width 22 height 21
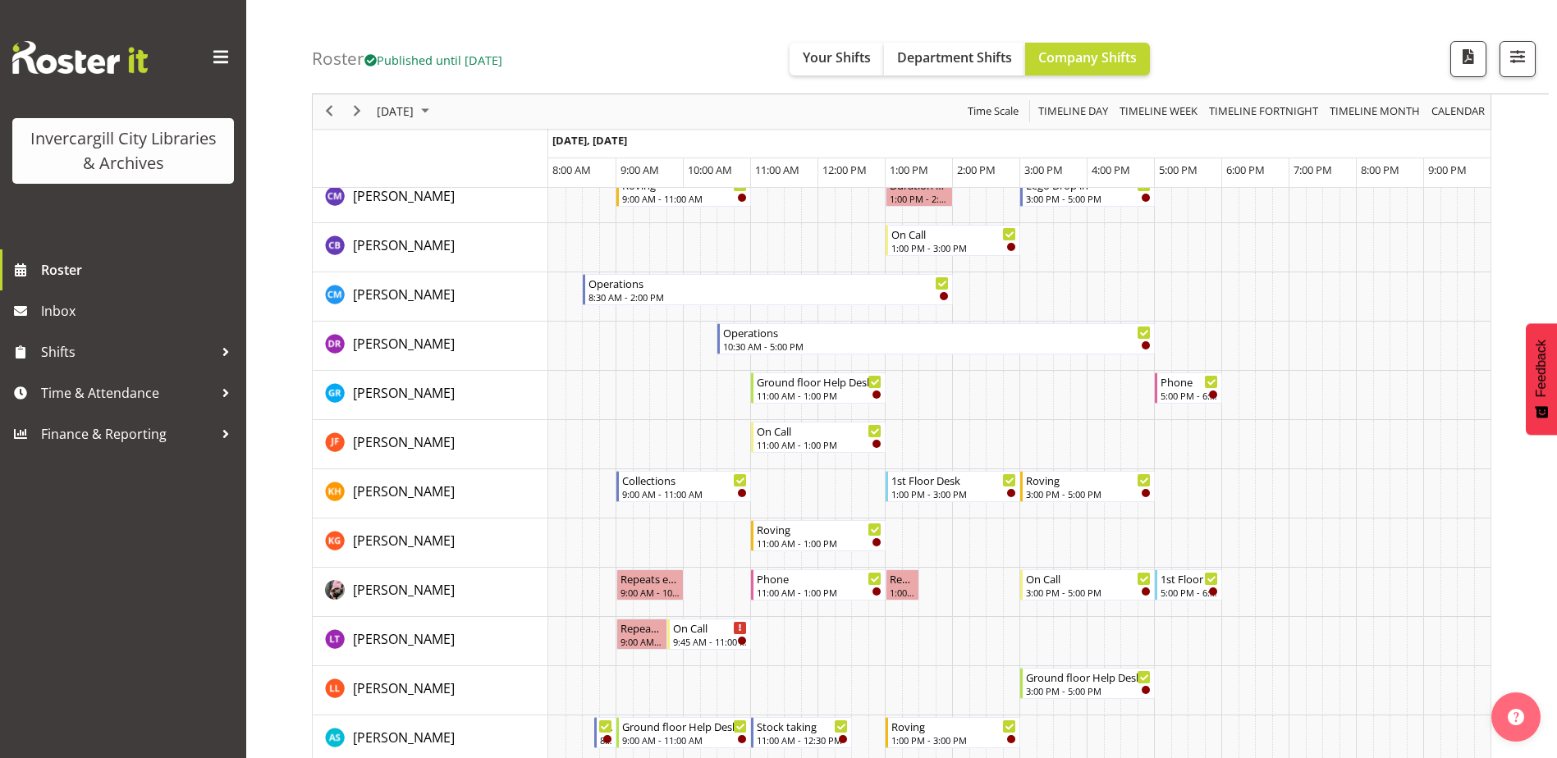
scroll to position [164, 0]
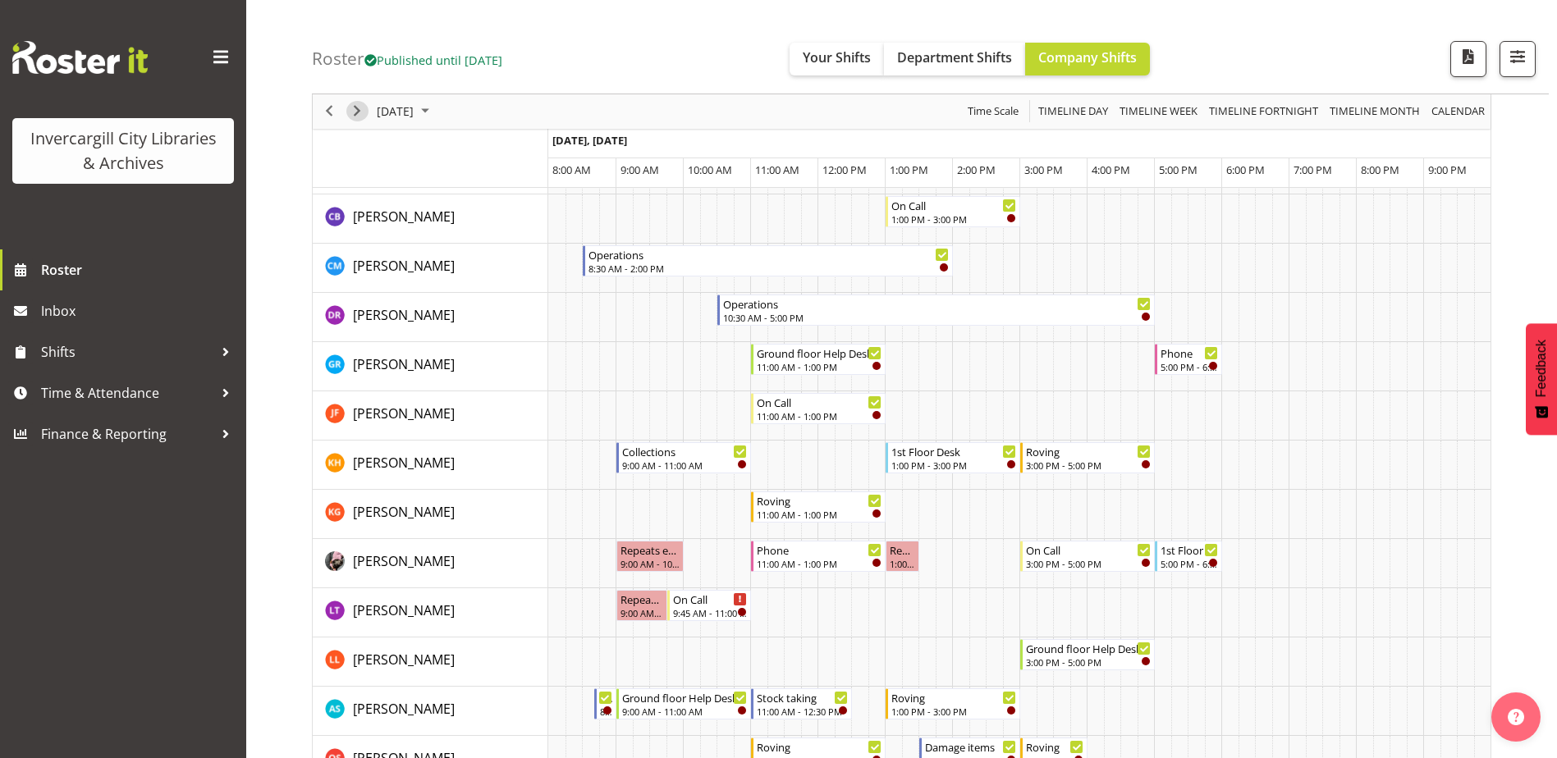
click at [351, 108] on span "Next" at bounding box center [357, 112] width 20 height 21
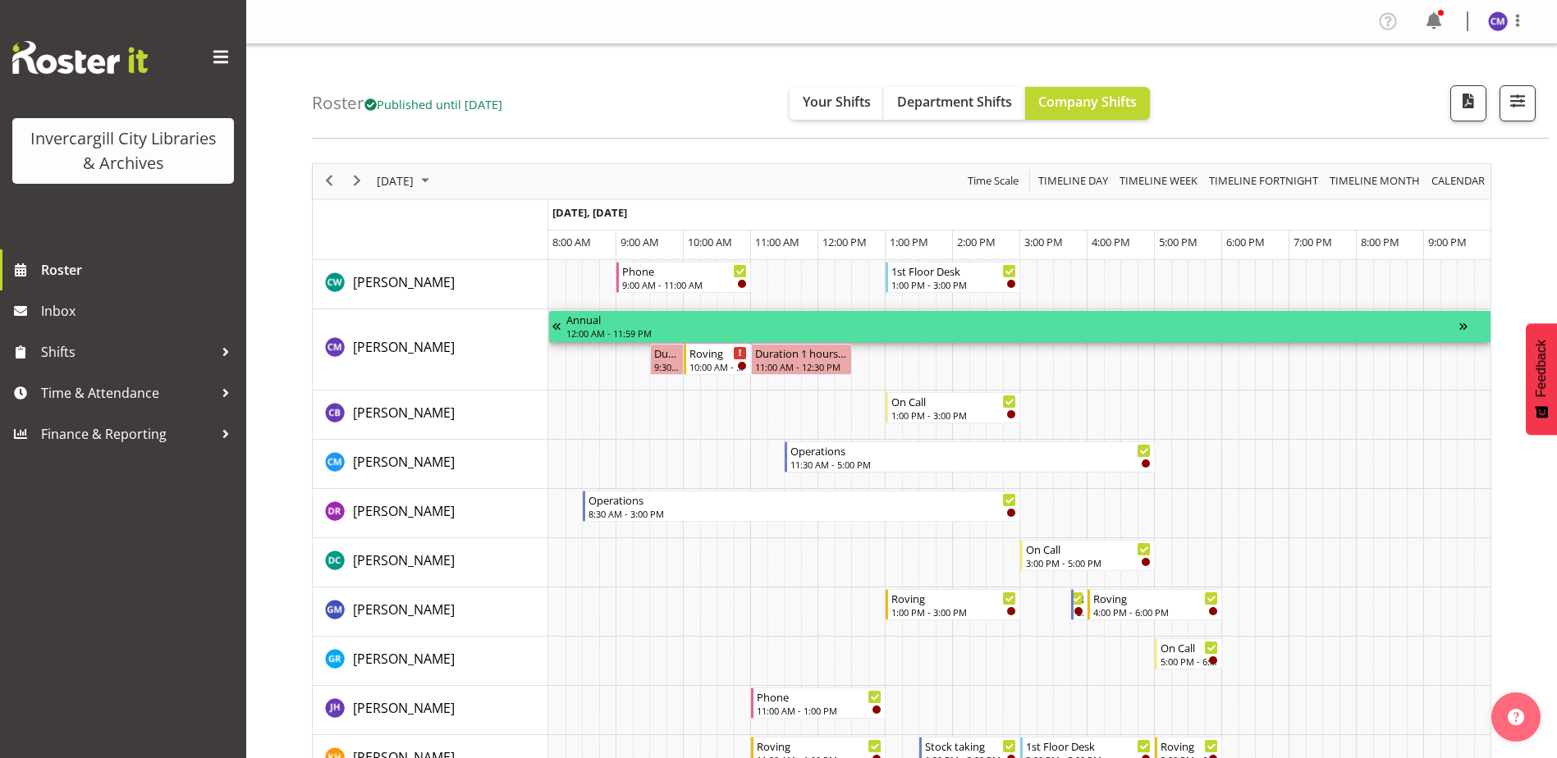
click at [602, 323] on div "Annual" at bounding box center [1012, 319] width 893 height 16
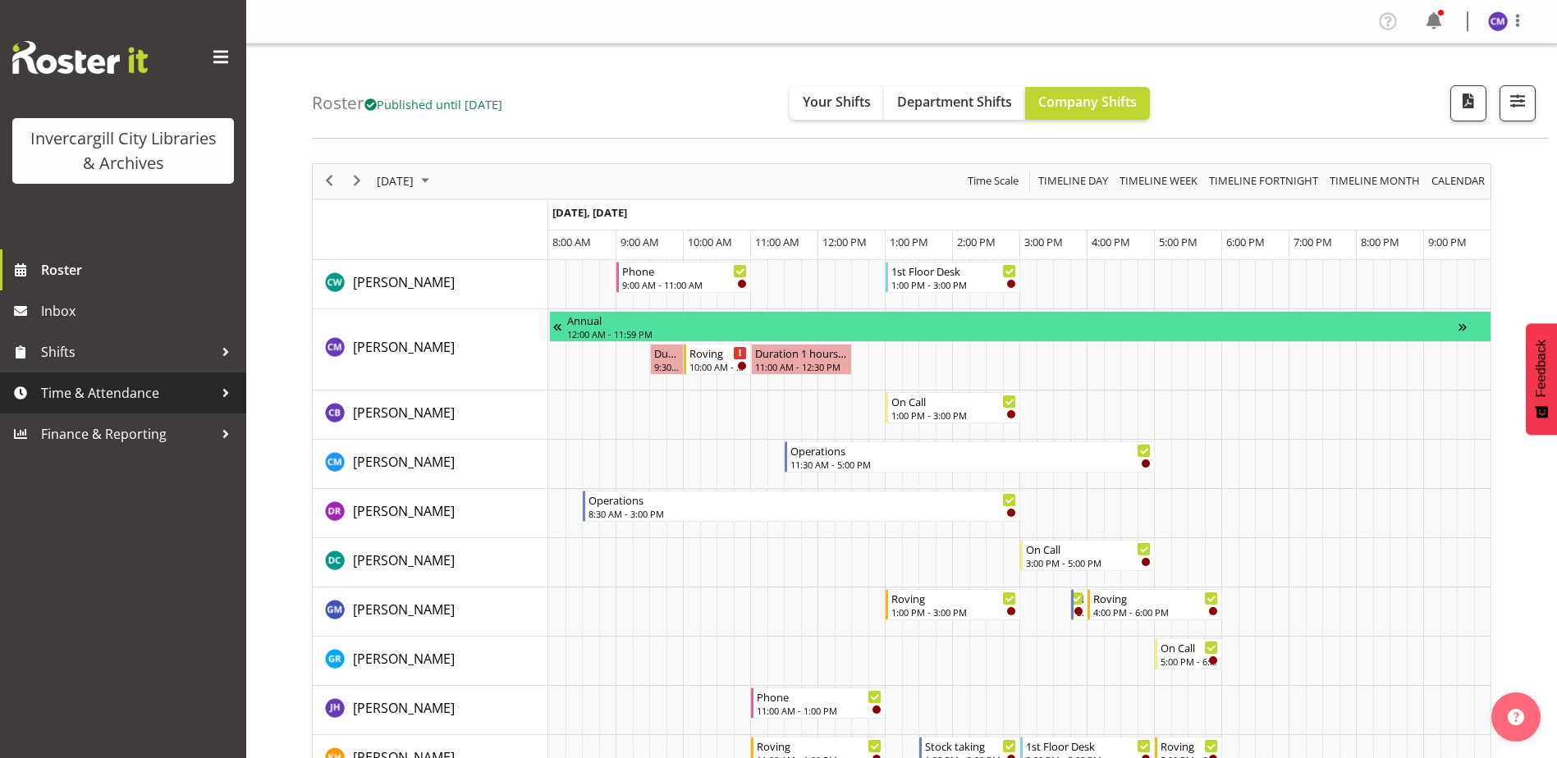
click at [119, 396] on span "Time & Attendance" at bounding box center [127, 393] width 172 height 25
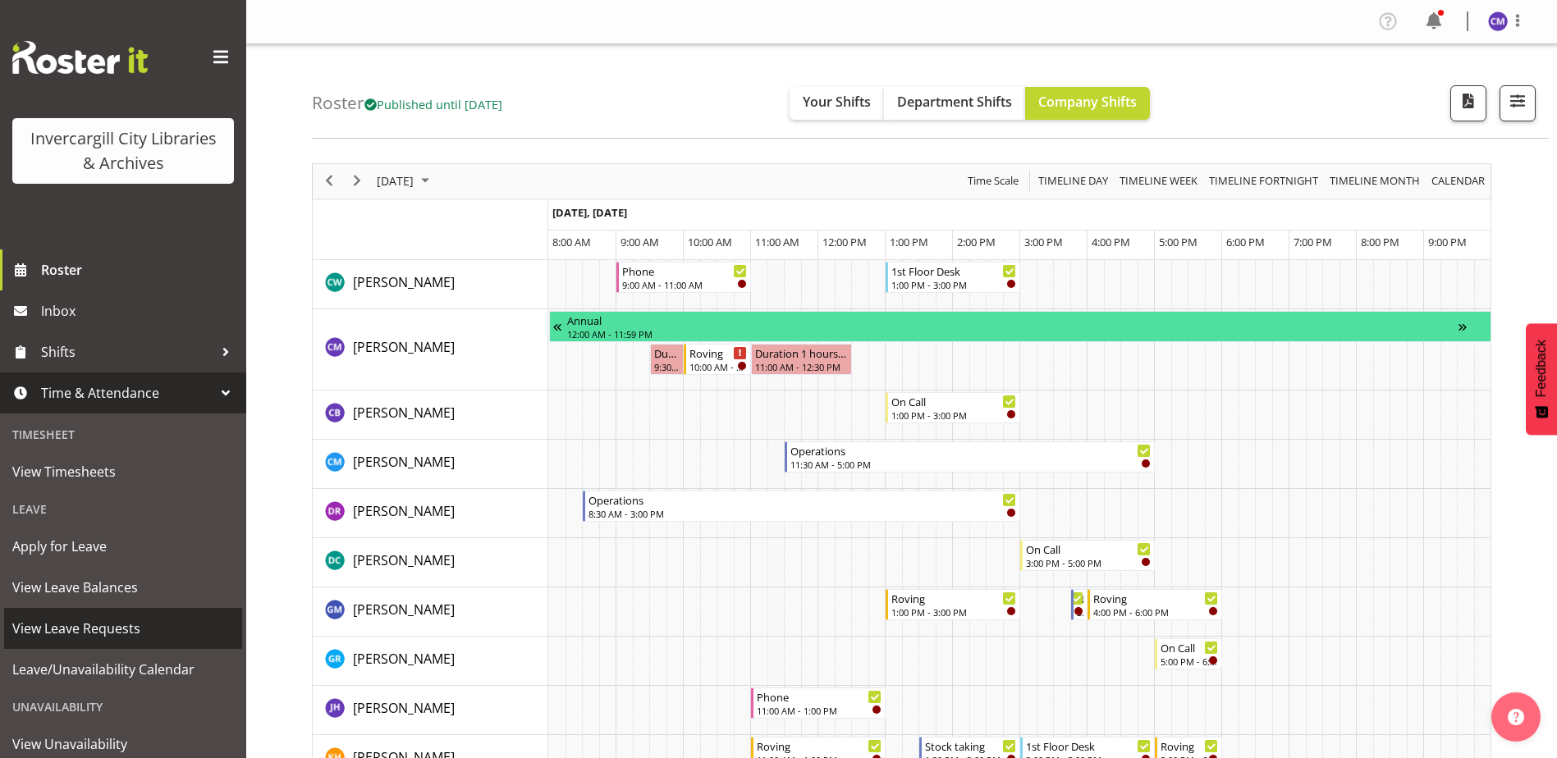
scroll to position [82, 0]
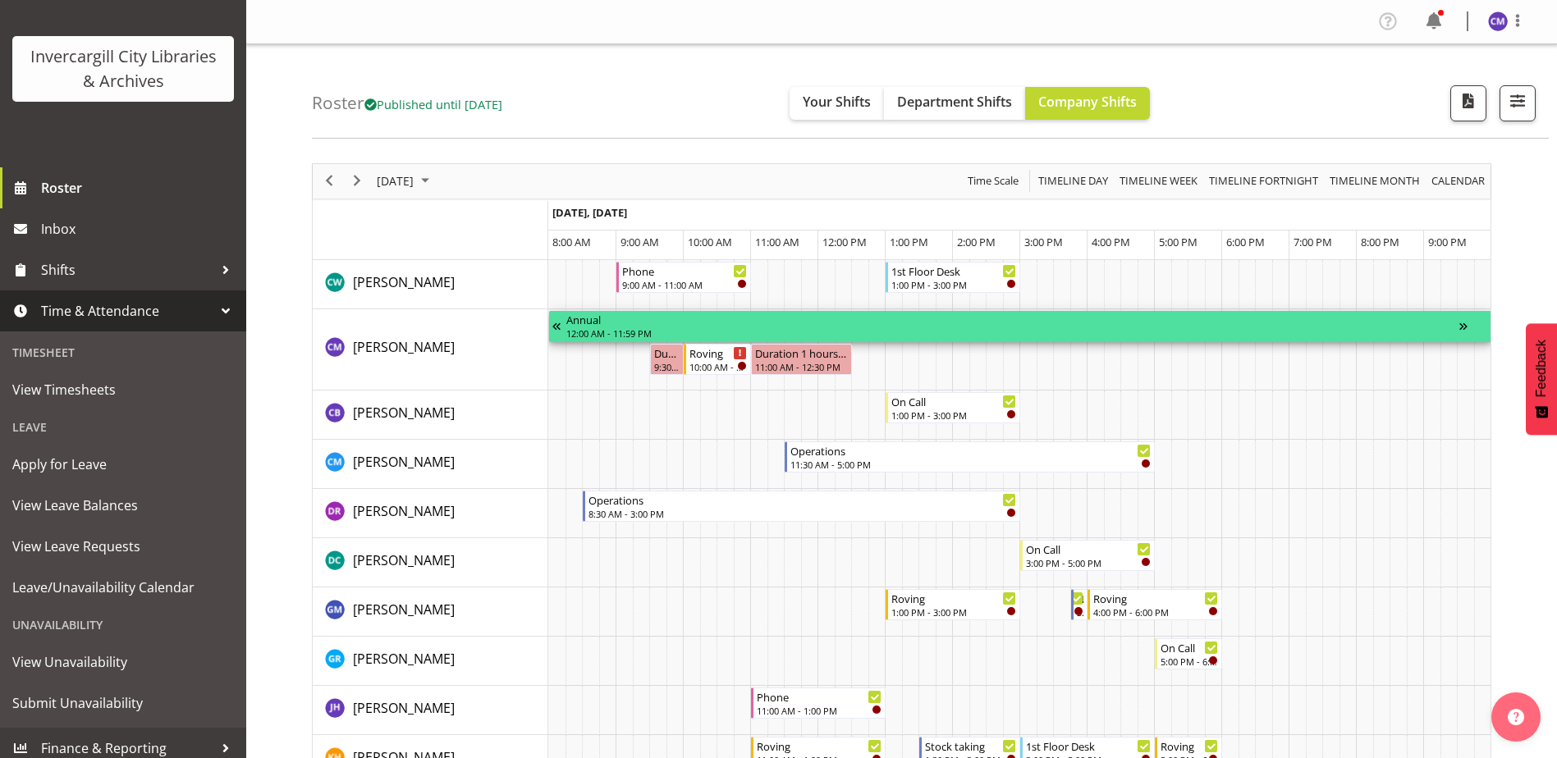
click at [896, 322] on div "Annual" at bounding box center [1012, 319] width 893 height 16
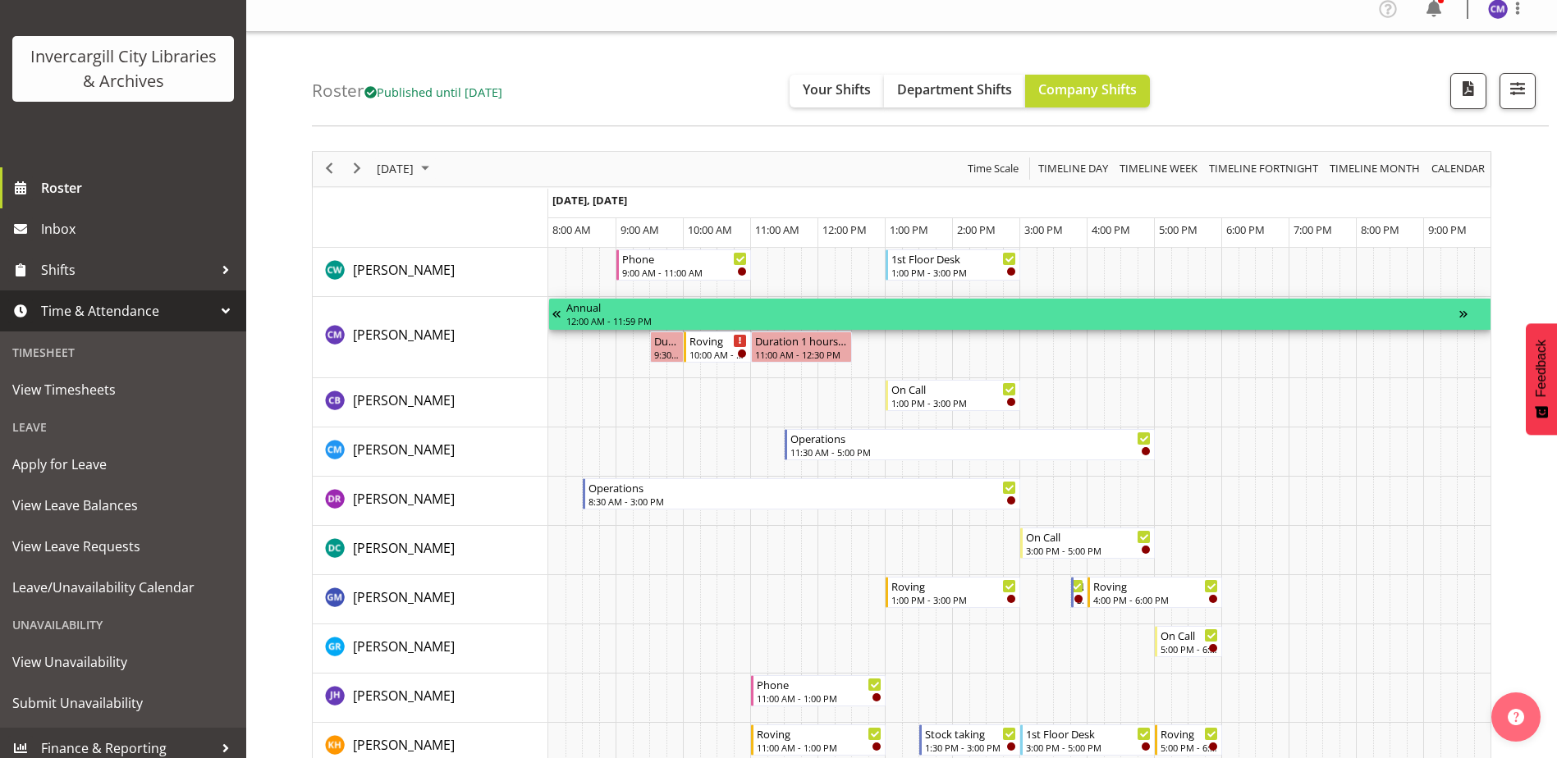
scroll to position [0, 0]
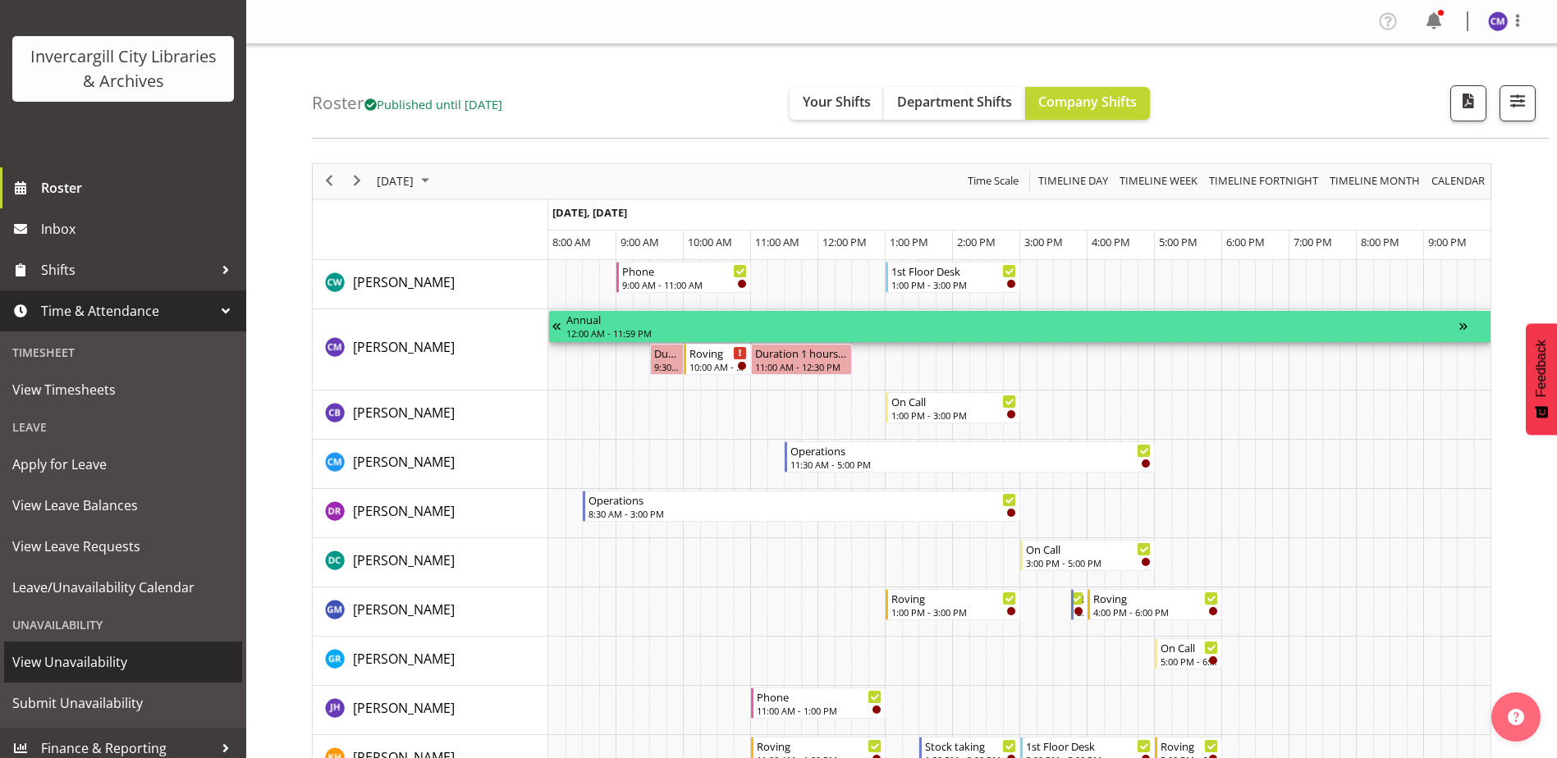
click at [140, 674] on span "View Unavailability" at bounding box center [123, 662] width 222 height 25
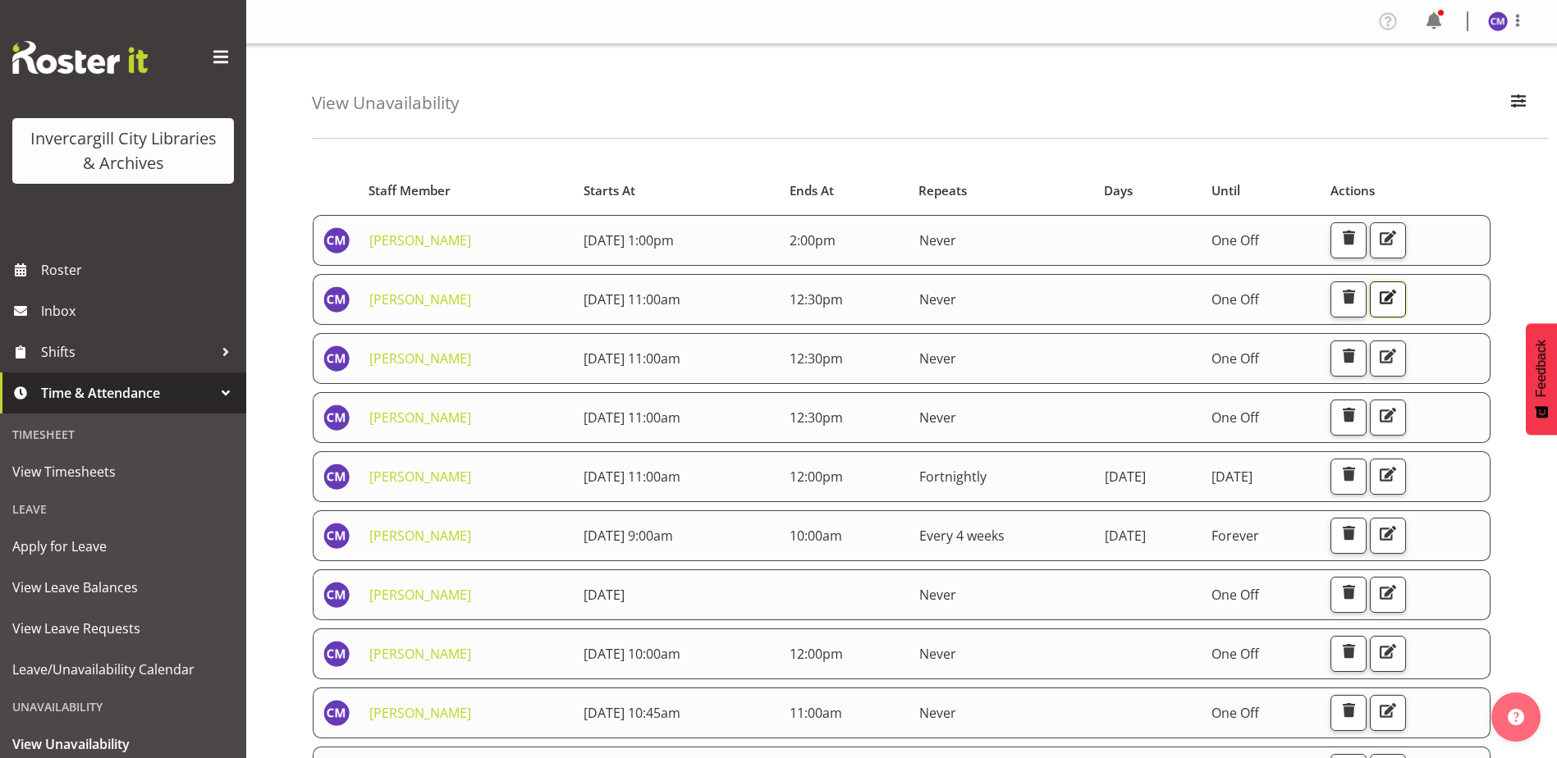
click at [1398, 294] on span "button" at bounding box center [1387, 296] width 21 height 21
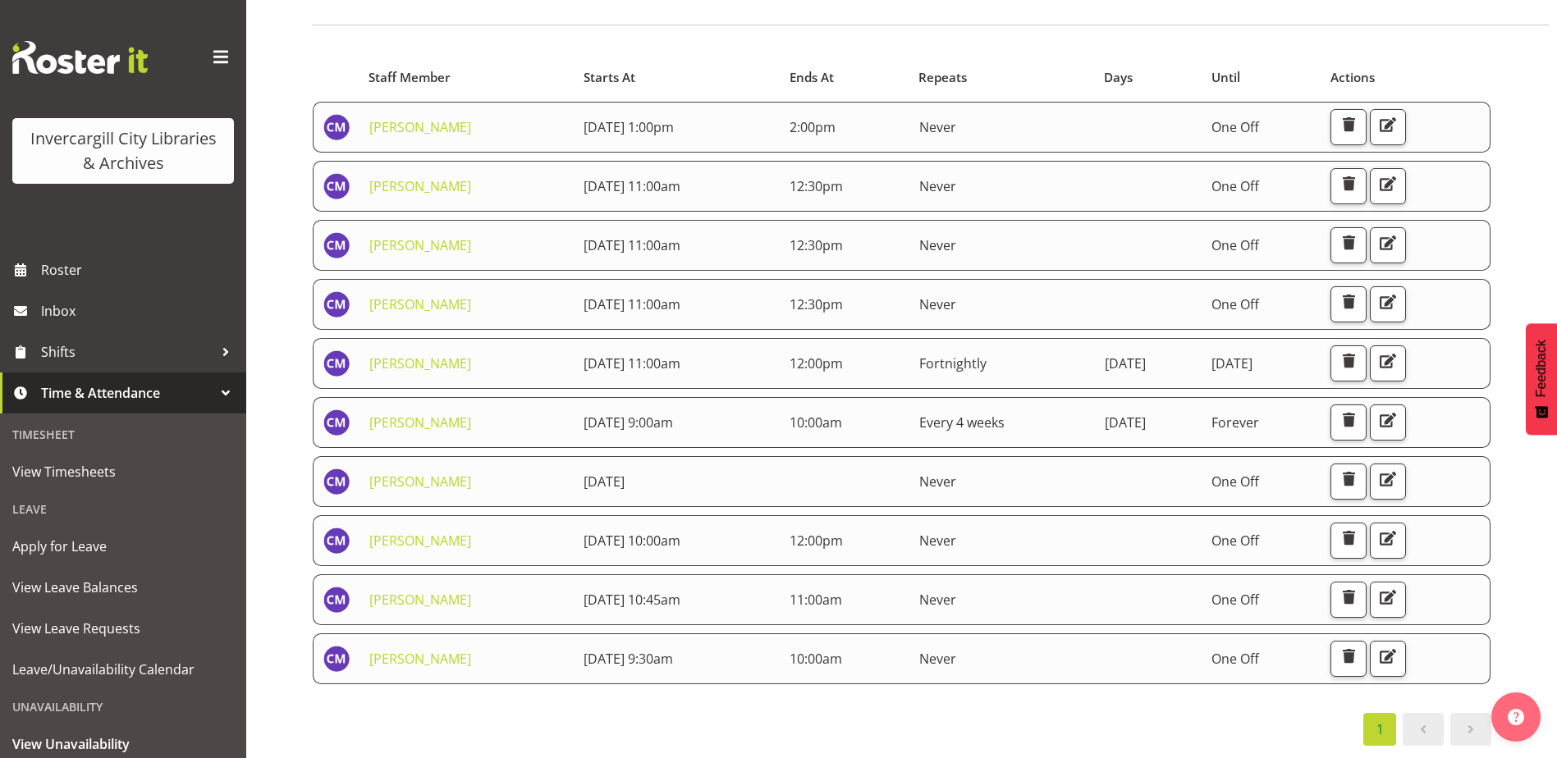
scroll to position [126, 0]
click at [1406, 644] on button "button" at bounding box center [1388, 659] width 36 height 36
click at [1398, 173] on span "button" at bounding box center [1387, 183] width 21 height 21
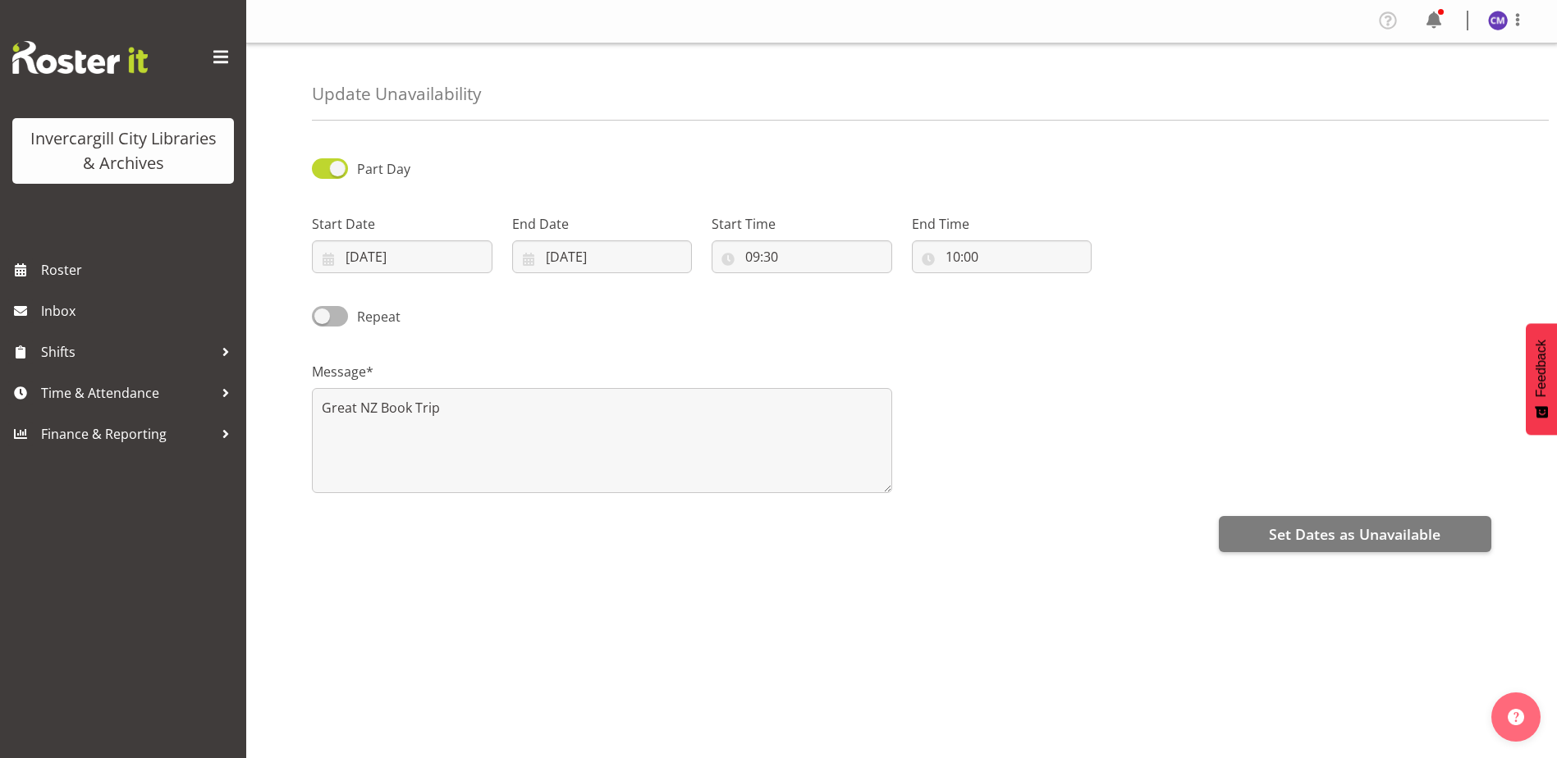
scroll to position [44, 0]
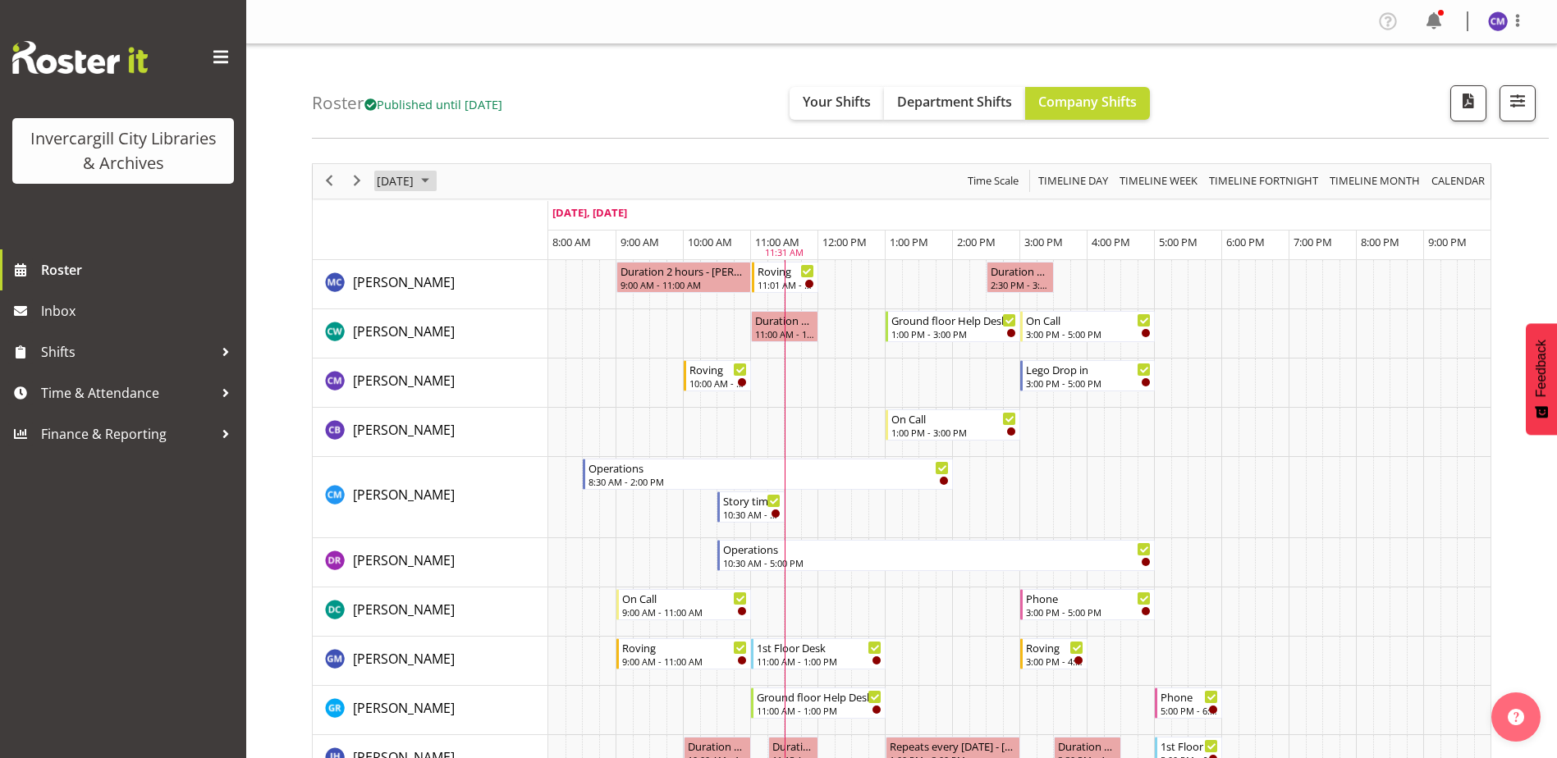
click at [415, 184] on span "October 8, 2025" at bounding box center [395, 181] width 40 height 21
click at [496, 339] on span "16" at bounding box center [499, 335] width 25 height 25
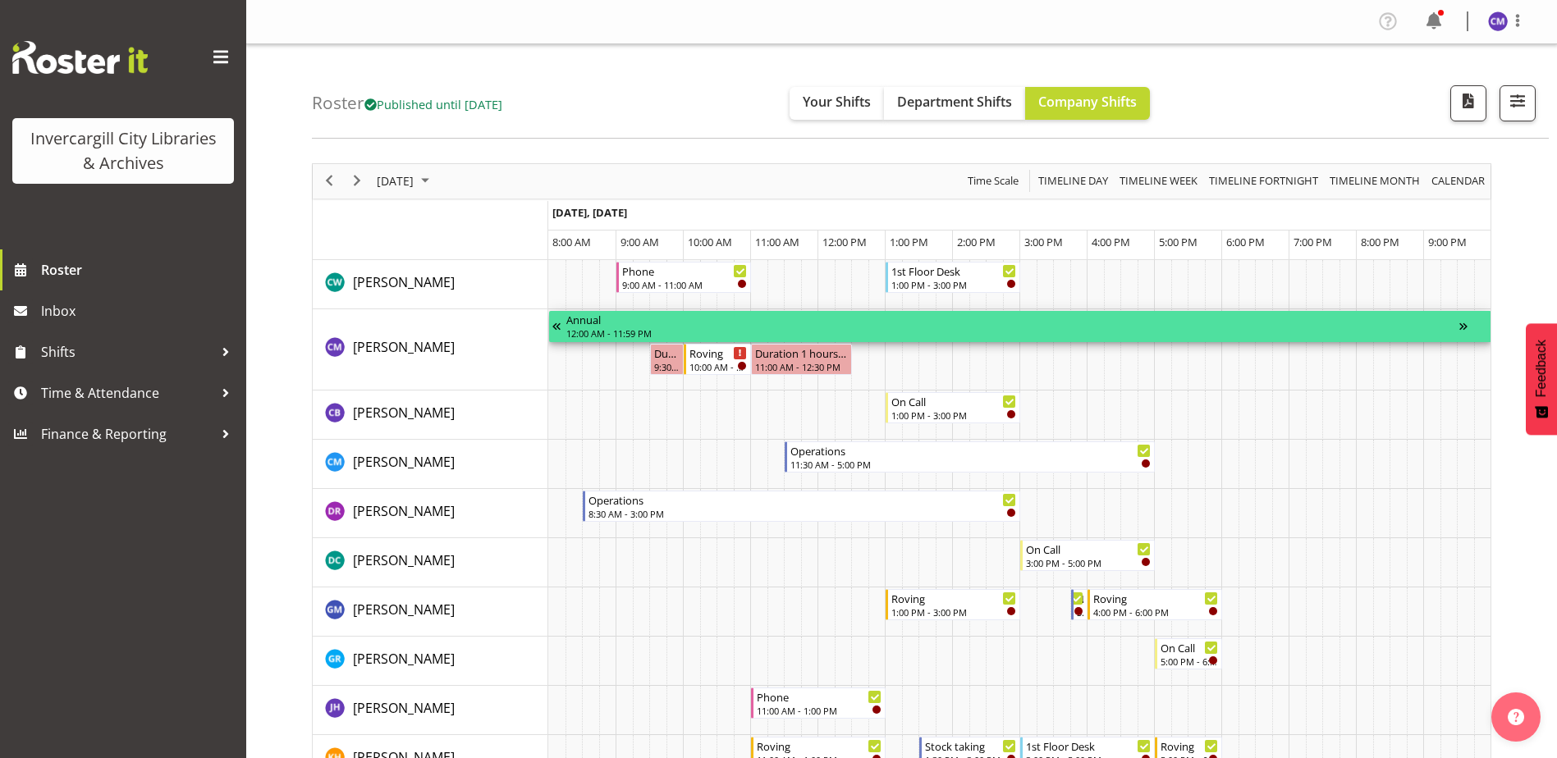
click at [609, 319] on div "Annual" at bounding box center [1012, 319] width 893 height 16
click at [610, 321] on div "Annual" at bounding box center [1012, 319] width 893 height 16
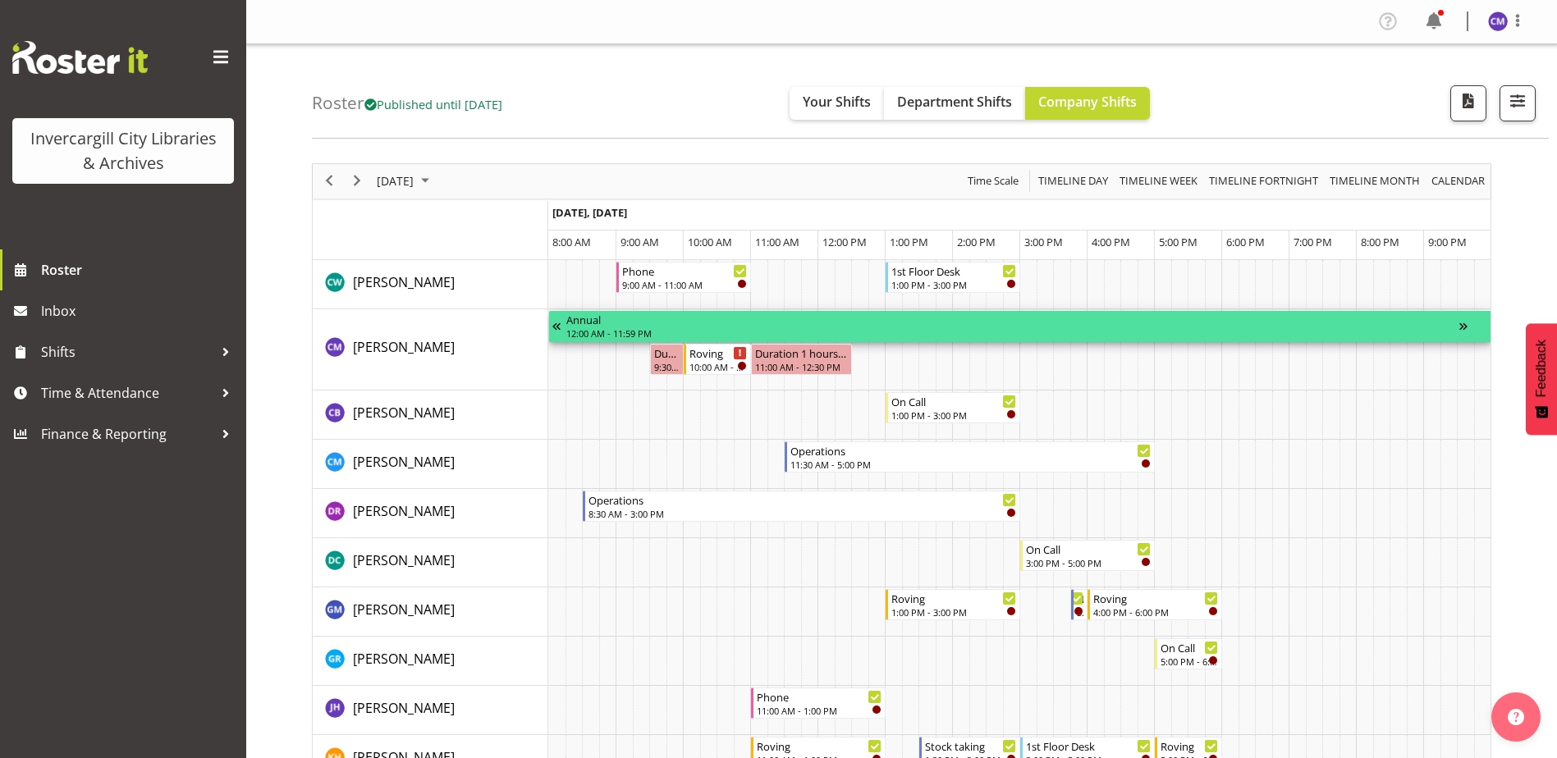
click at [610, 321] on div "Annual" at bounding box center [1012, 319] width 893 height 16
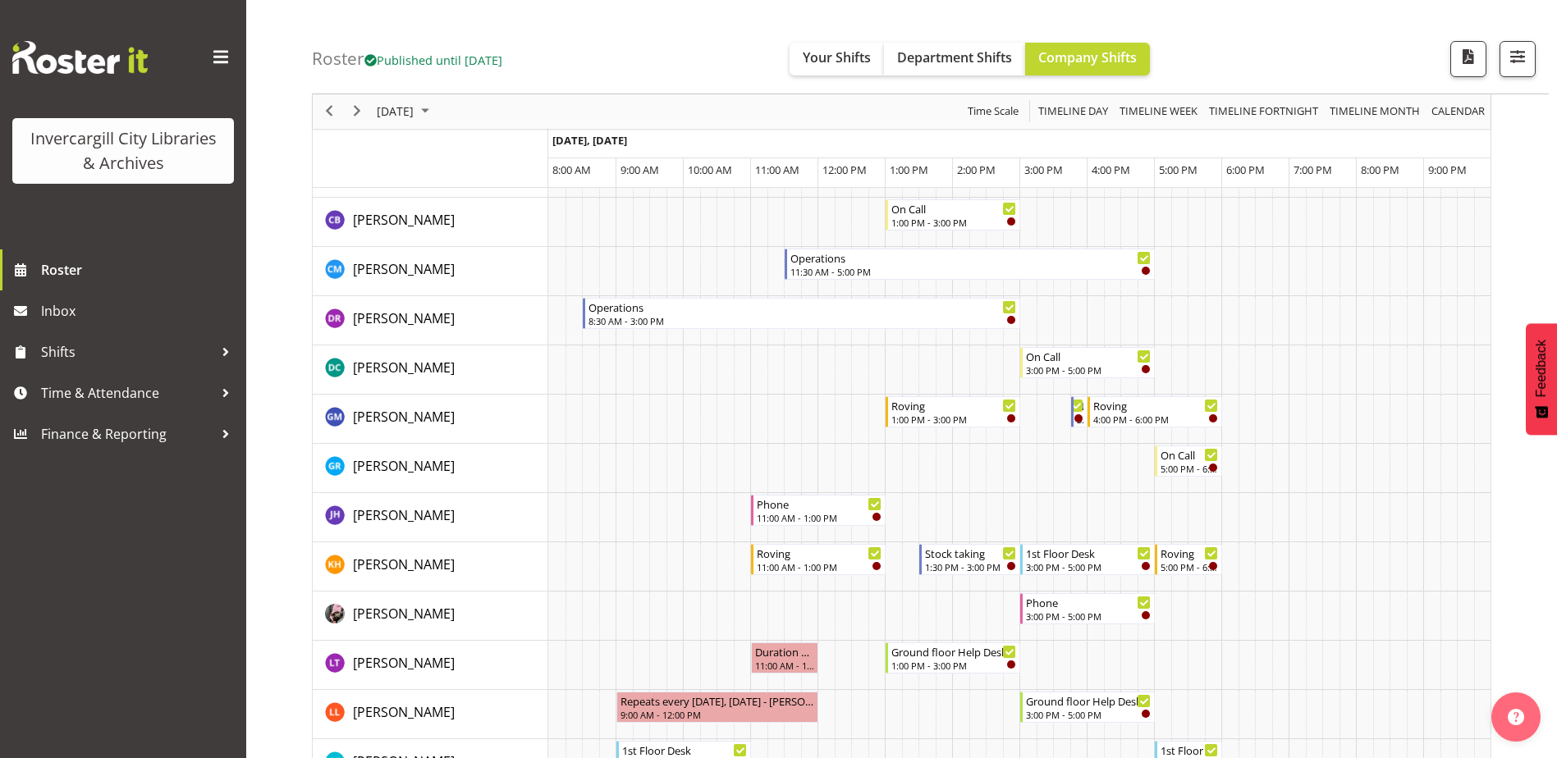
scroll to position [164, 0]
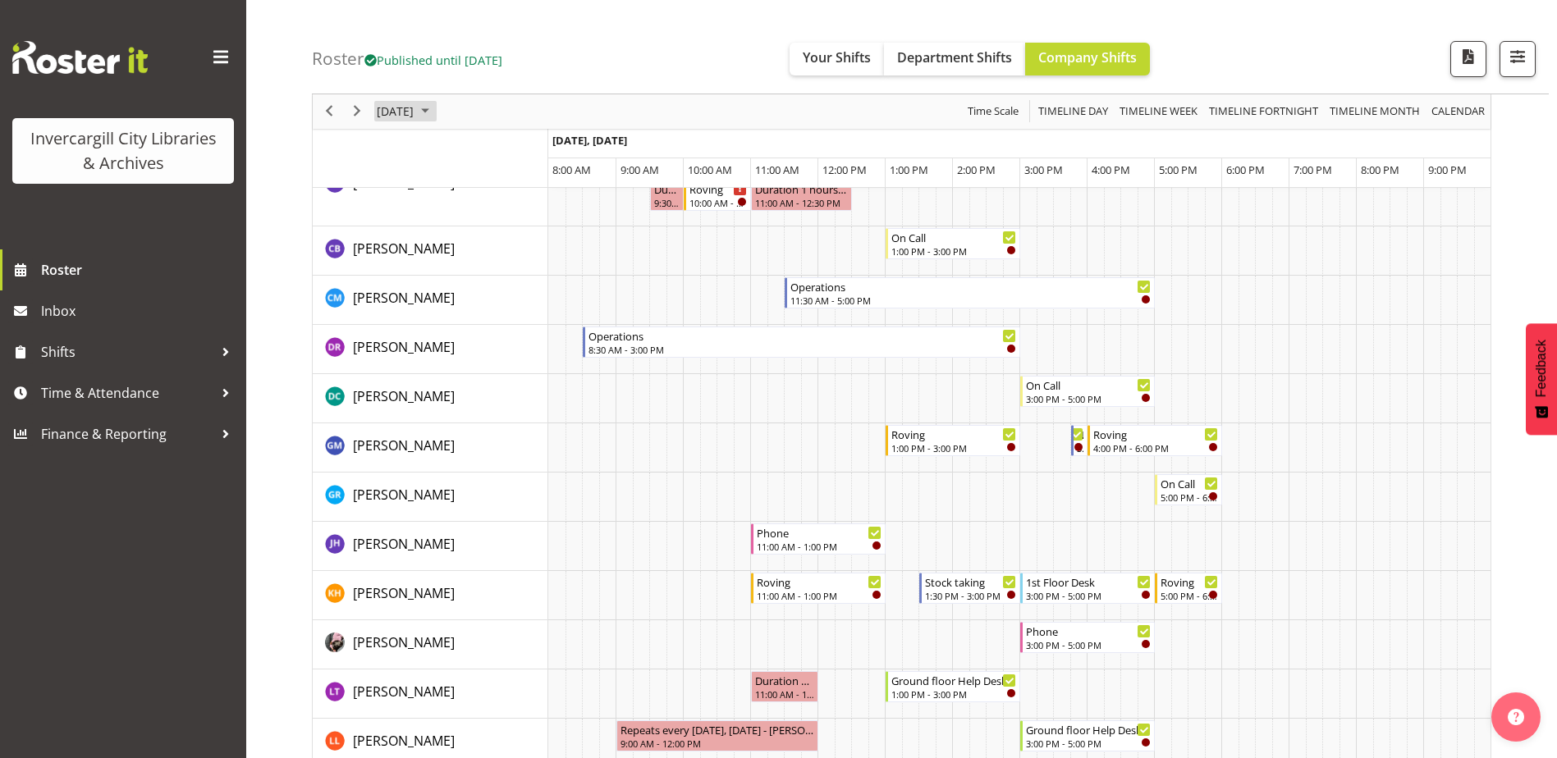
click at [415, 112] on span "October 16, 2025" at bounding box center [395, 112] width 40 height 21
click at [464, 238] on span "8" at bounding box center [472, 237] width 25 height 25
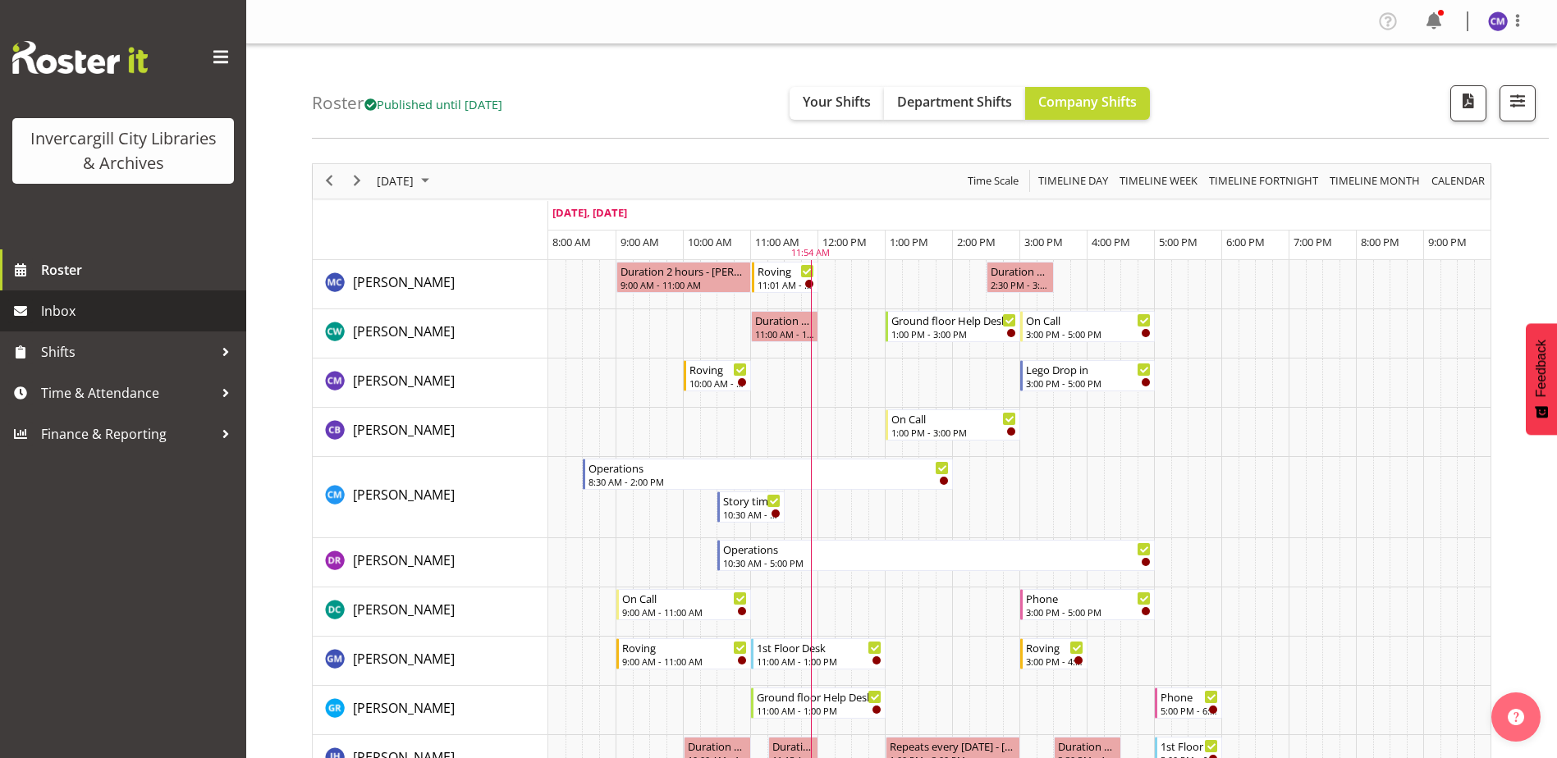
click at [143, 306] on span "Inbox" at bounding box center [139, 311] width 197 height 25
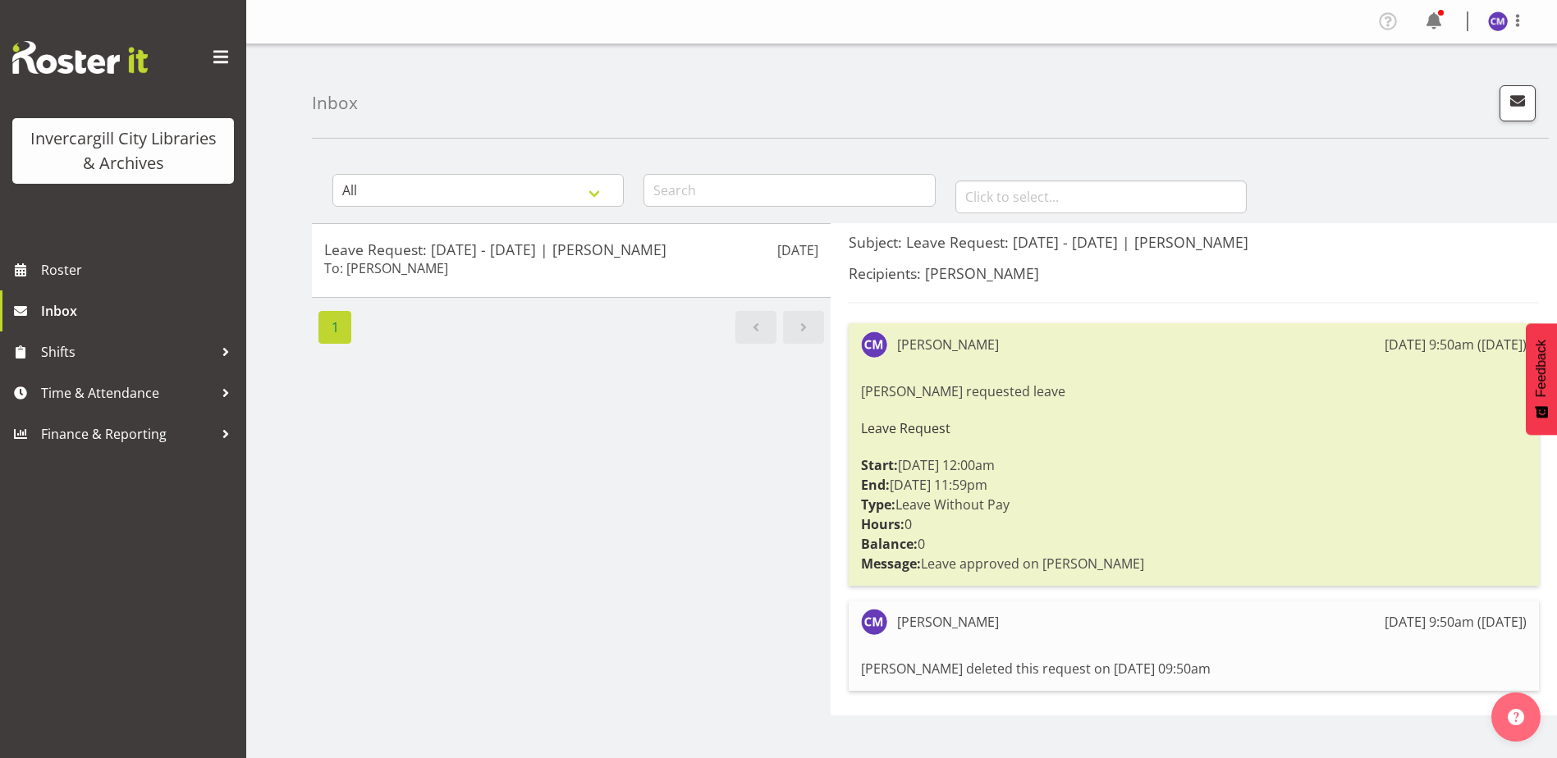
click at [1032, 536] on div "[PERSON_NAME] requested leave Leave Request Start: [DATE] 12:00am End: [DATE] 1…" at bounding box center [1194, 477] width 666 height 200
drag, startPoint x: 1042, startPoint y: 362, endPoint x: 1032, endPoint y: 360, distance: 10.0
click at [1032, 360] on div "[PERSON_NAME] [DATE] 9:50am ([DATE]) [PERSON_NAME] requested leave Leave Reques…" at bounding box center [1194, 454] width 690 height 263
click at [137, 391] on span "Time & Attendance" at bounding box center [127, 393] width 172 height 25
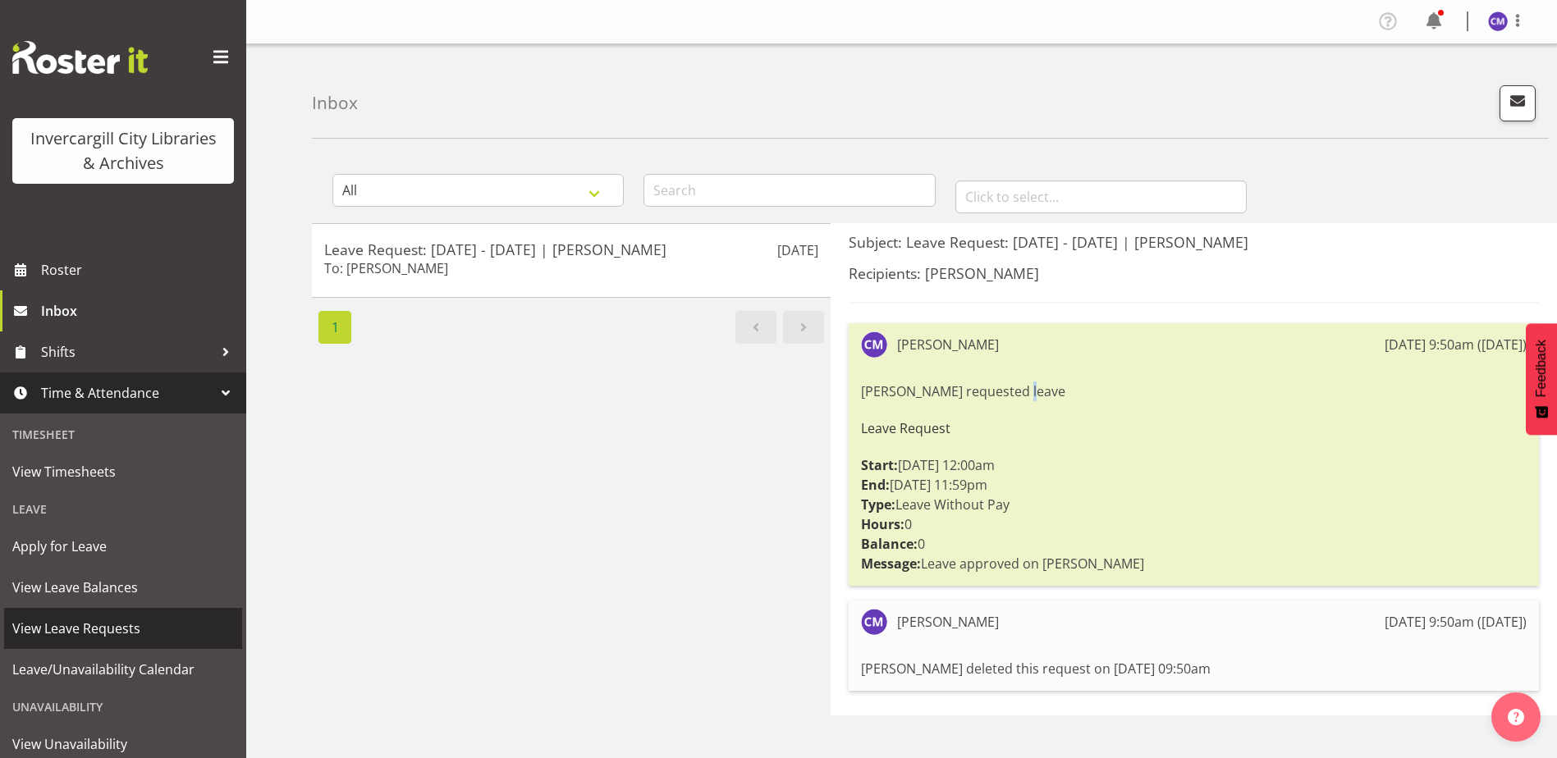
click at [143, 635] on span "View Leave Requests" at bounding box center [123, 628] width 222 height 25
